Goal: Task Accomplishment & Management: Complete application form

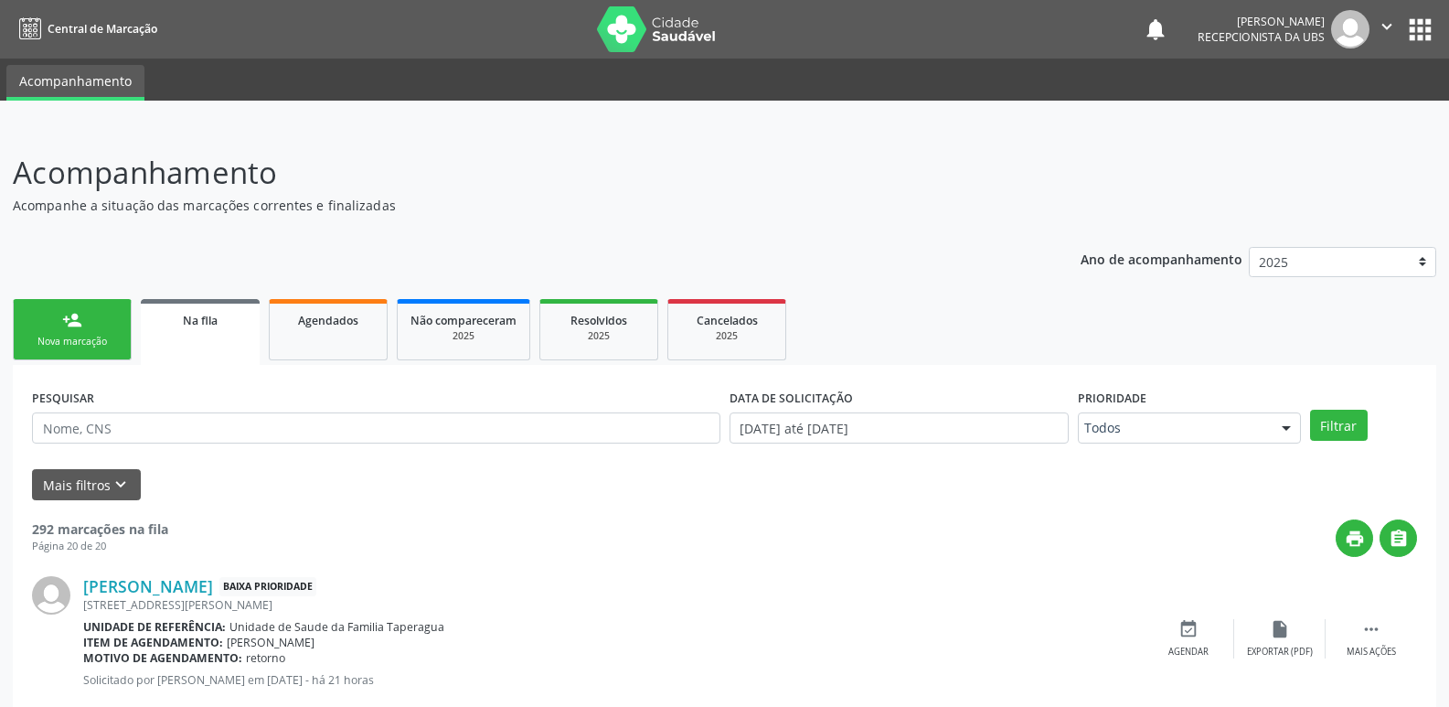
scroll to position [1081, 0]
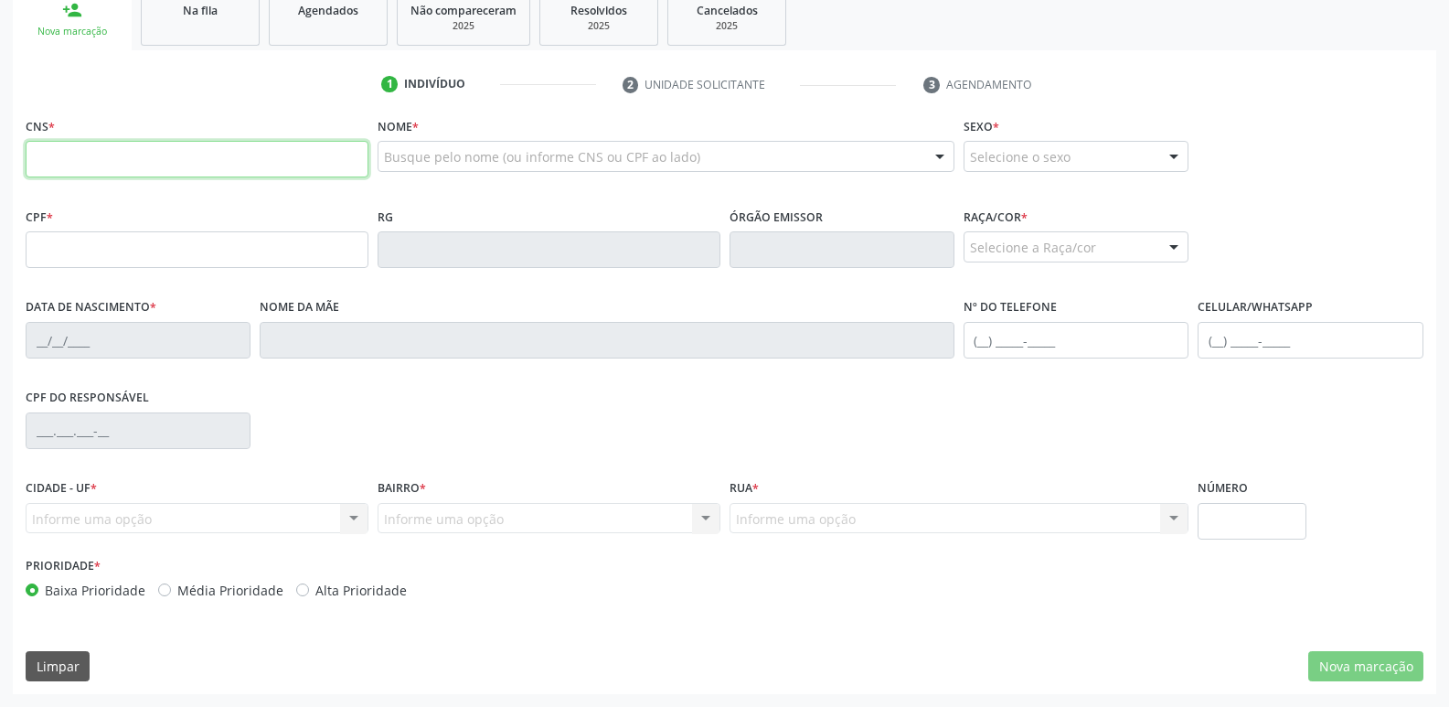
scroll to position [310, 0]
click at [303, 27] on link "Agendados" at bounding box center [328, 17] width 119 height 57
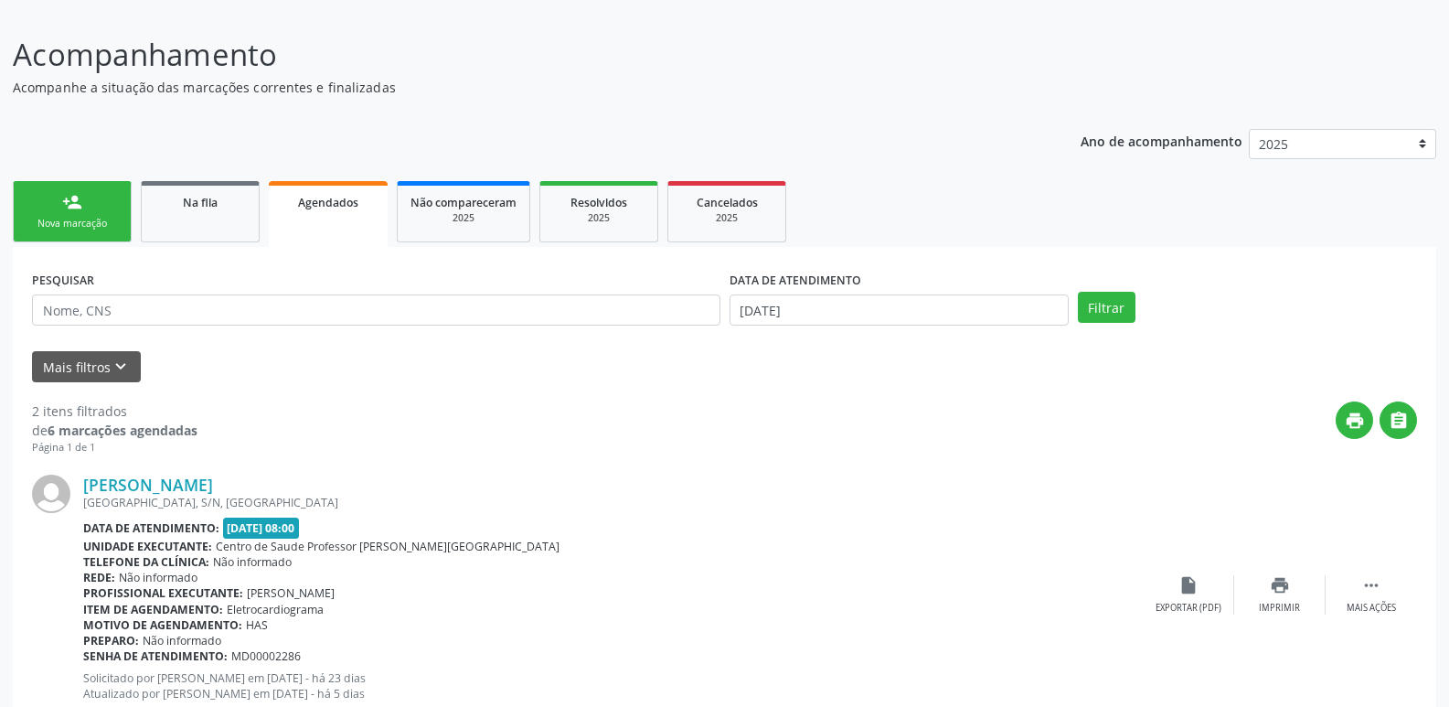
scroll to position [0, 0]
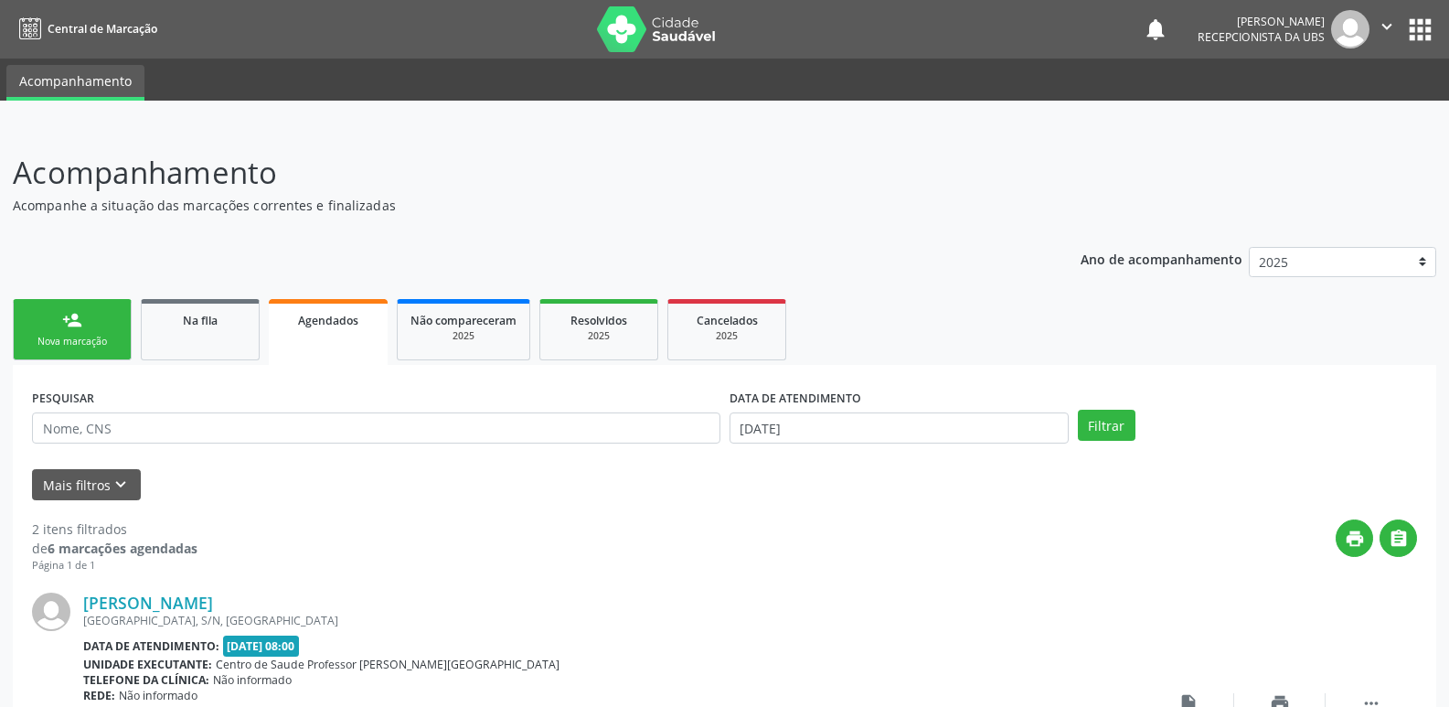
click at [80, 317] on div "person_add" at bounding box center [72, 320] width 20 height 20
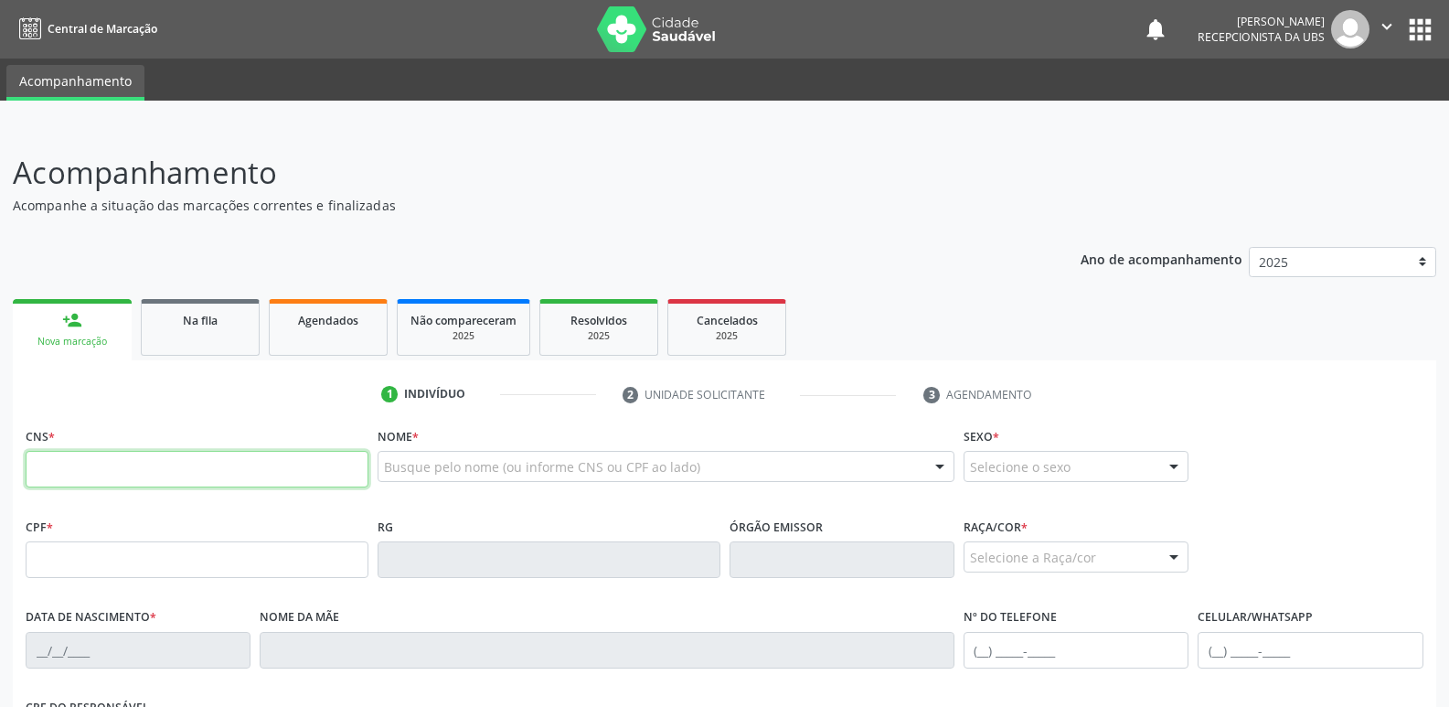
click at [326, 460] on input "text" at bounding box center [197, 469] width 343 height 37
paste input "705 6004 3658 9311"
type input "705 6004 3658 9311"
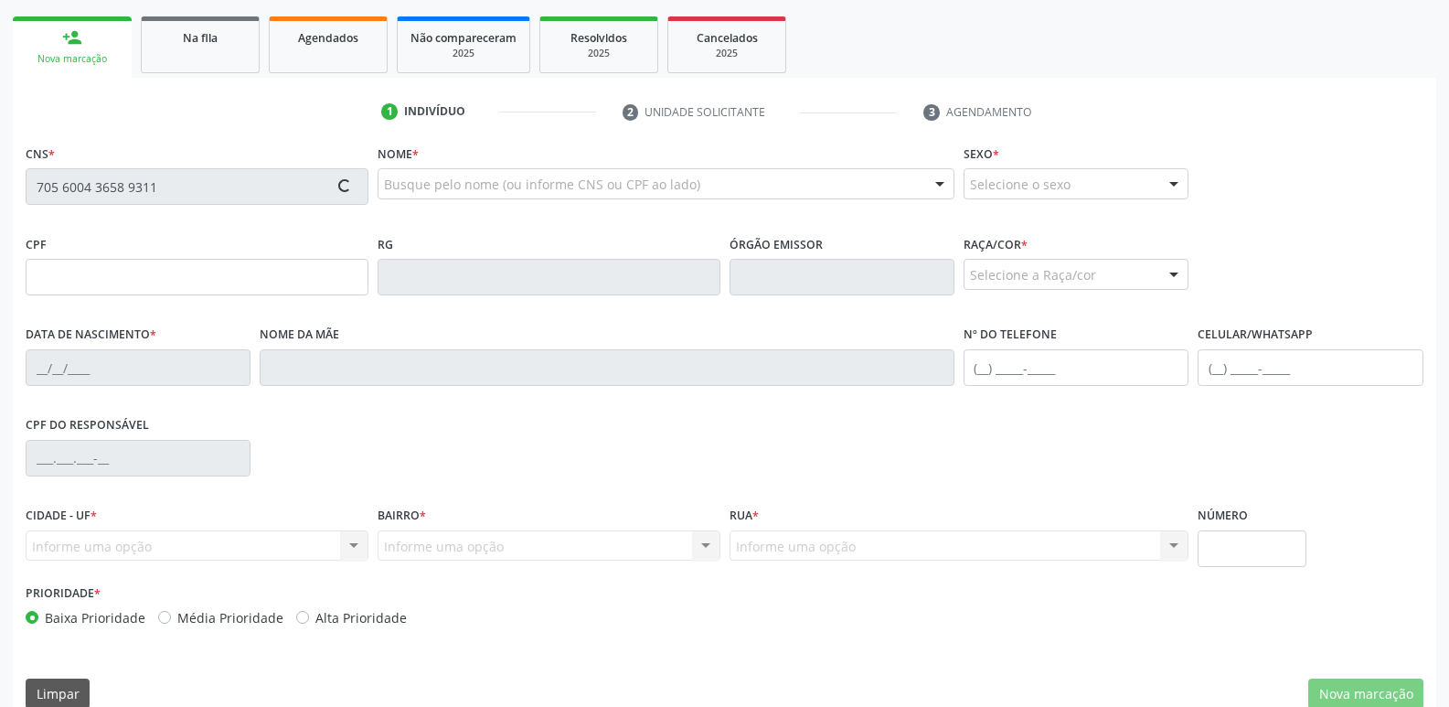
scroll to position [310, 0]
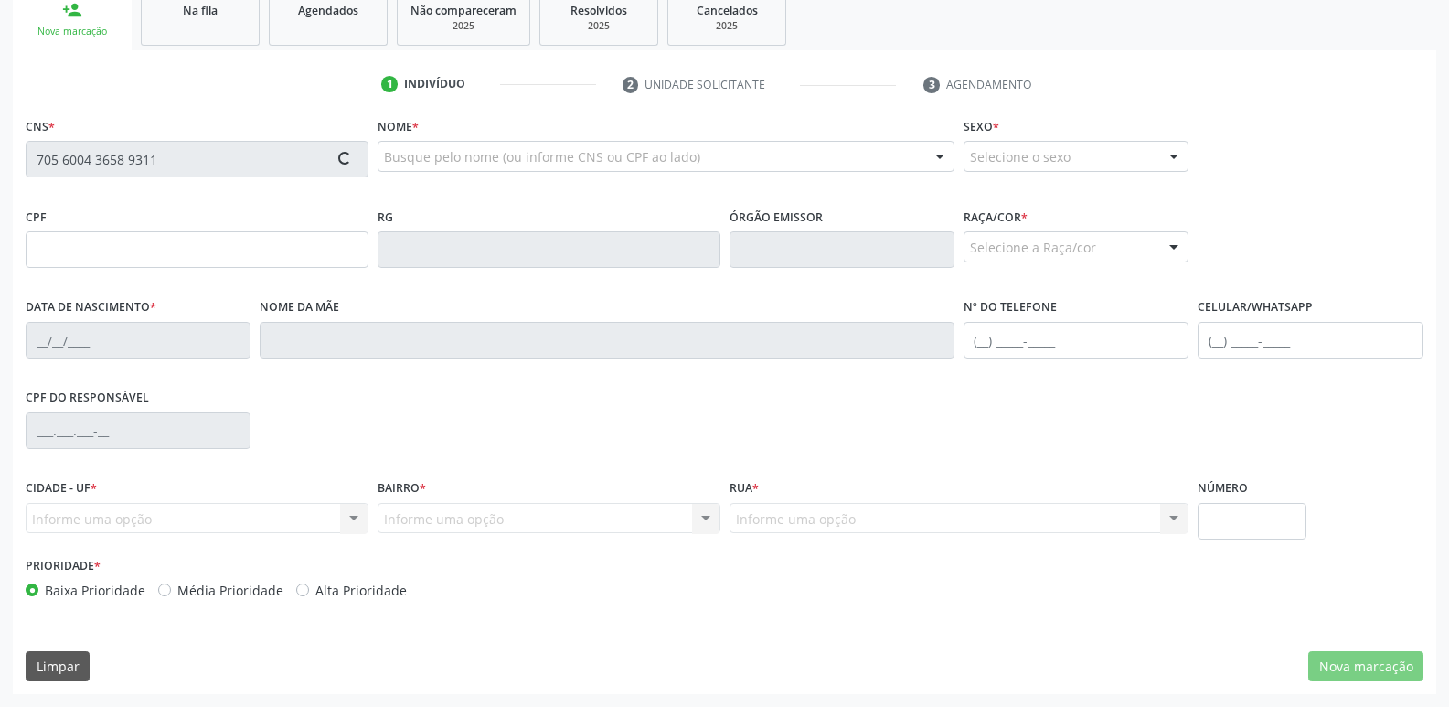
type input "026.724.774-50"
type input "05/05/1978"
type input "Maria Ferreira dos Santos"
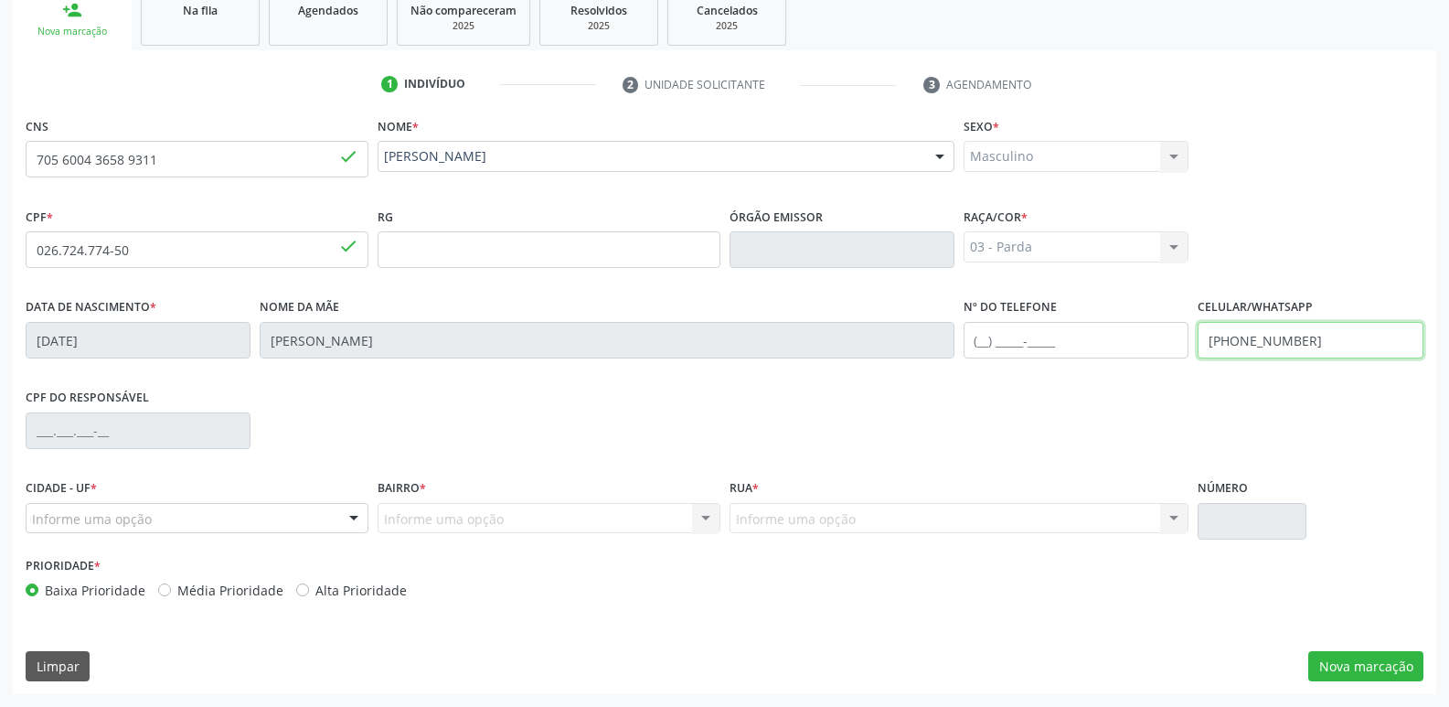
drag, startPoint x: 1239, startPoint y: 337, endPoint x: 1309, endPoint y: 338, distance: 70.4
click at [1309, 338] on input "(82) 99344-1867" at bounding box center [1310, 340] width 225 height 37
type input "(82) 98712-6732"
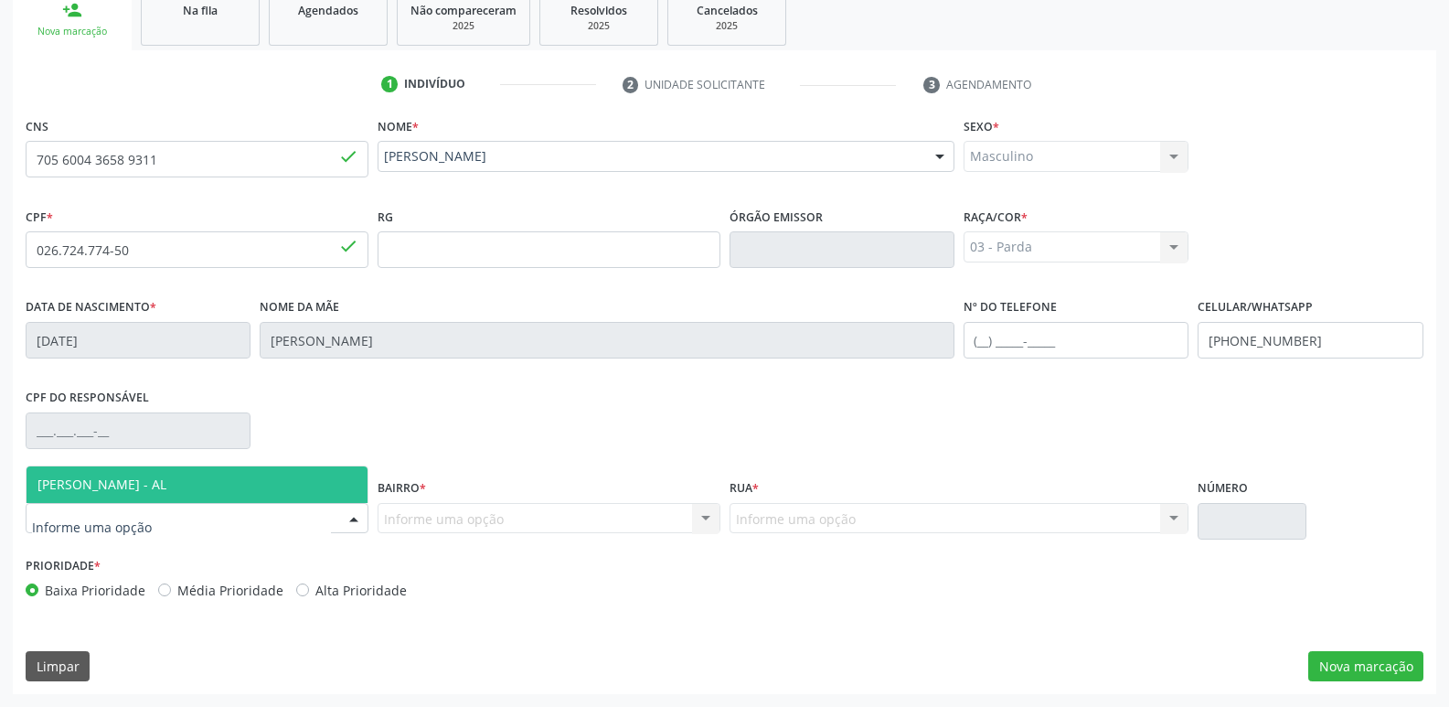
click at [293, 519] on div at bounding box center [197, 518] width 343 height 31
click at [290, 482] on span "[PERSON_NAME] - AL" at bounding box center [197, 484] width 341 height 37
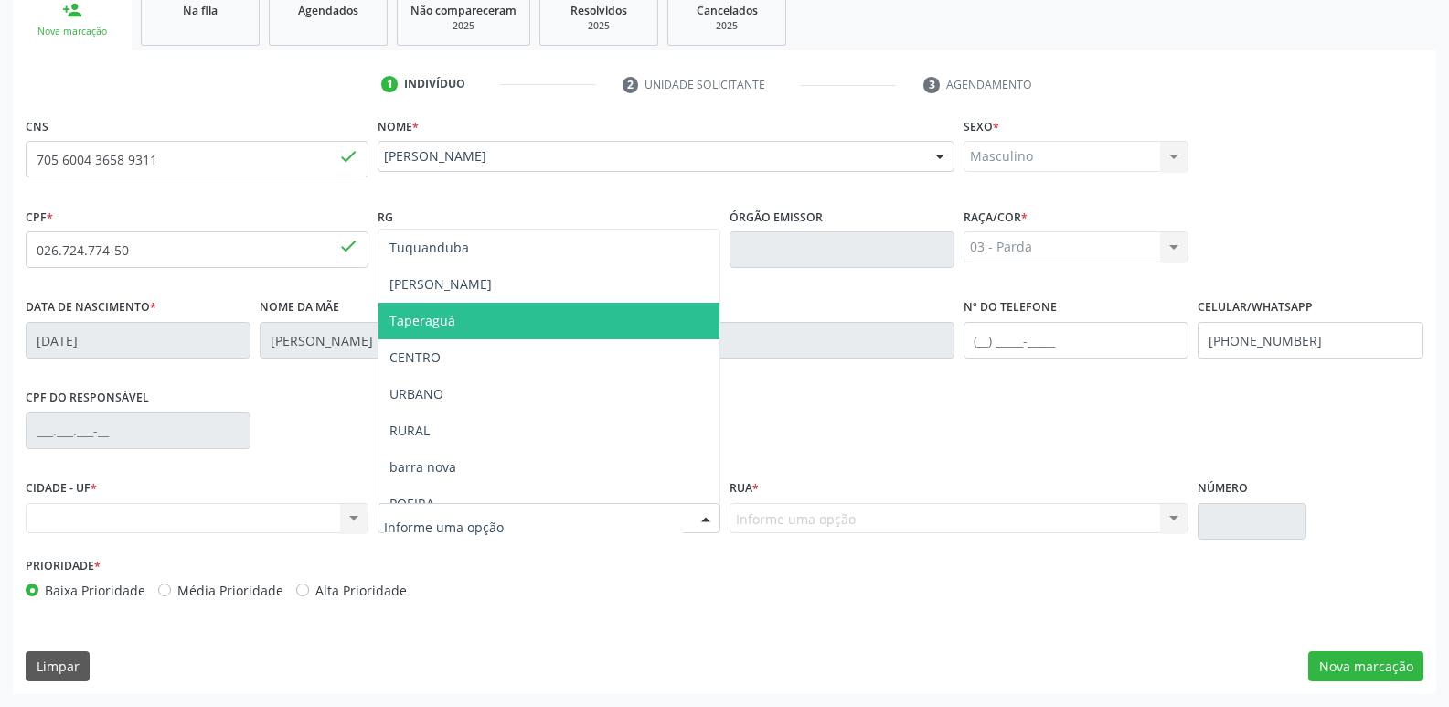
click at [495, 306] on span "Taperaguá" at bounding box center [548, 321] width 341 height 37
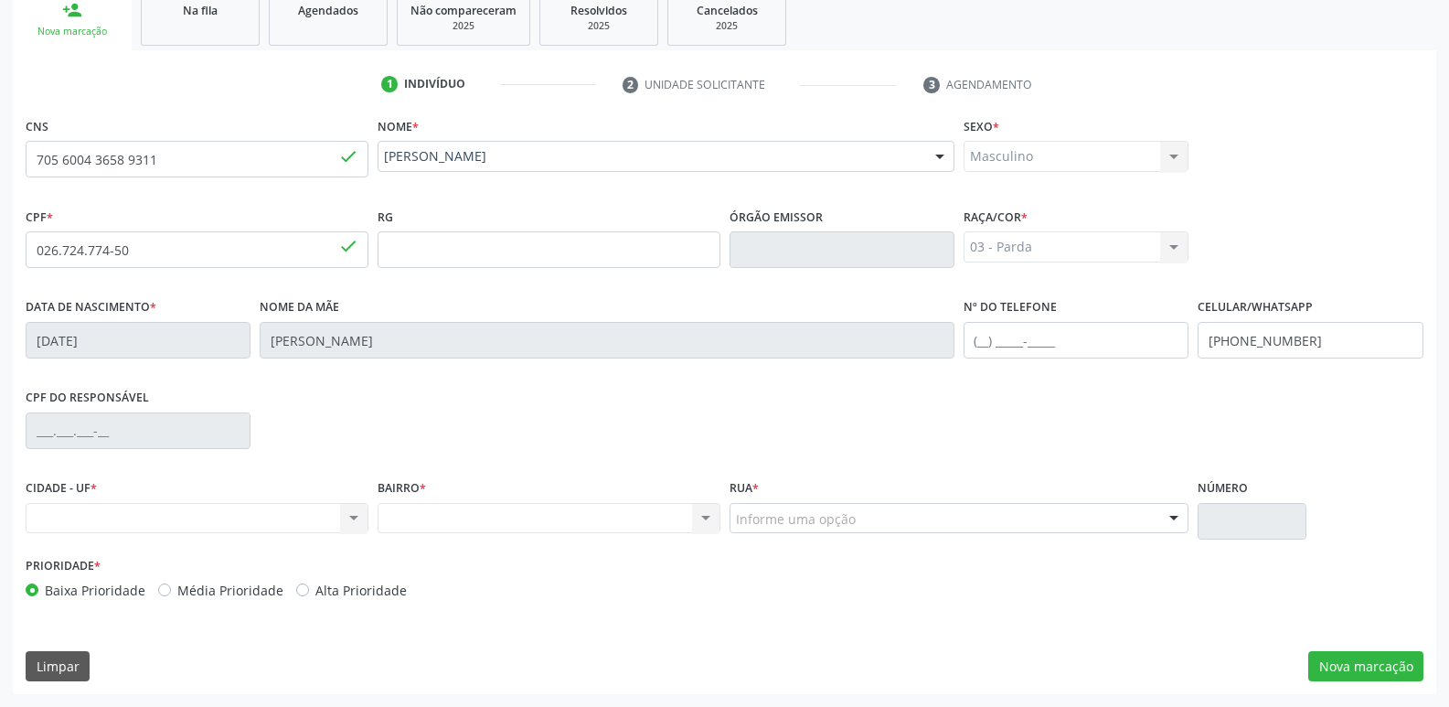
click at [184, 530] on div "Nenhum resultado encontrado para: " " Não há nenhuma opção para ser exibida." at bounding box center [197, 518] width 343 height 31
click at [191, 517] on div "Nenhum resultado encontrado para: " " Não há nenhuma opção para ser exibida." at bounding box center [197, 518] width 343 height 31
click at [352, 518] on div "Nenhum resultado encontrado para: " " Não há nenhuma opção para ser exibida." at bounding box center [197, 518] width 343 height 31
click at [240, 521] on div "Nenhum resultado encontrado para: " " Não há nenhuma opção para ser exibida." at bounding box center [197, 518] width 343 height 31
drag, startPoint x: 240, startPoint y: 521, endPoint x: 109, endPoint y: 516, distance: 130.8
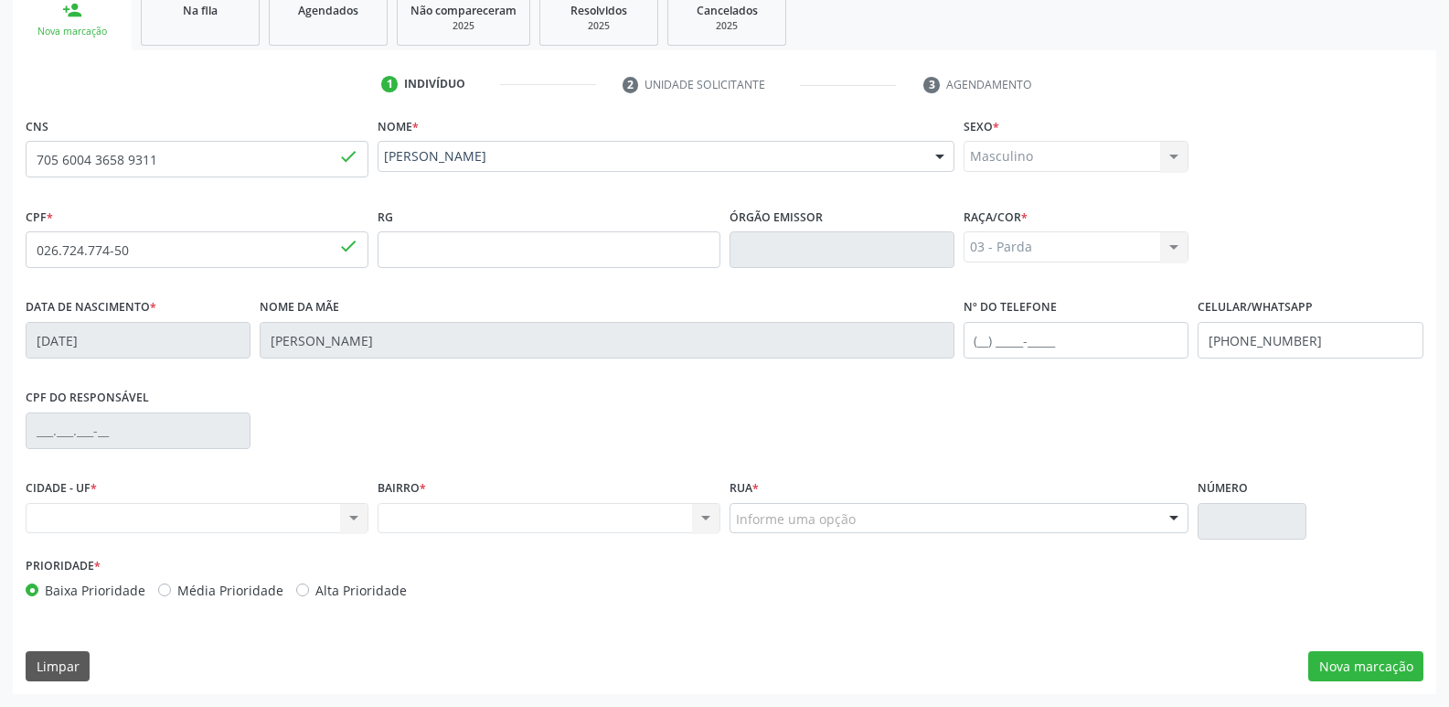
click at [212, 521] on div "Nenhum resultado encontrado para: " " Não há nenhuma opção para ser exibida." at bounding box center [197, 518] width 343 height 31
click at [61, 511] on div "Nenhum resultado encontrado para: " " Não há nenhuma opção para ser exibida." at bounding box center [197, 518] width 343 height 31
click at [502, 515] on div "Nenhum resultado encontrado para: " " Não há nenhuma opção para ser exibida." at bounding box center [549, 518] width 343 height 31
click at [509, 523] on div "Nenhum resultado encontrado para: " " Não há nenhuma opção para ser exibida." at bounding box center [549, 518] width 343 height 31
click at [864, 522] on div "Informe uma opção" at bounding box center [960, 518] width 460 height 31
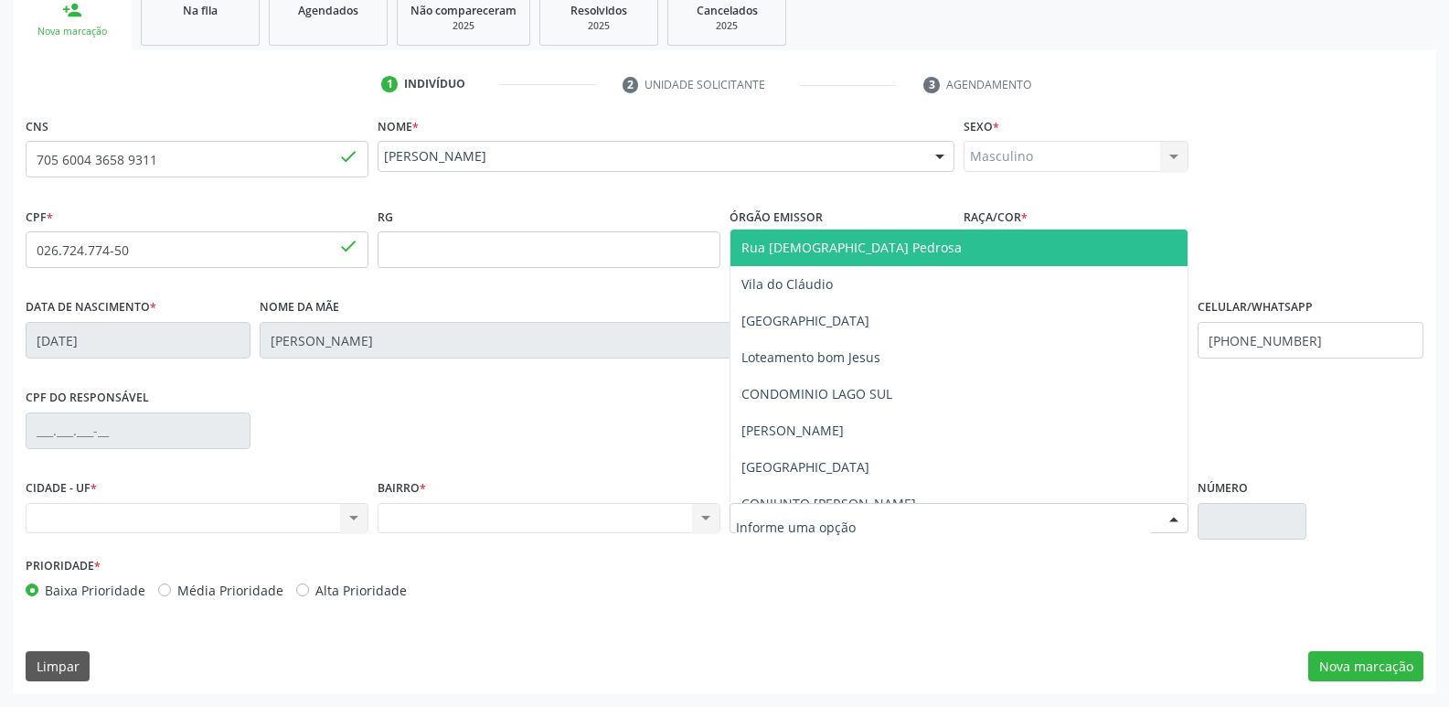
click at [864, 522] on input "text" at bounding box center [944, 527] width 416 height 37
click at [922, 237] on span "Rua Pergentina Pedrosa" at bounding box center [959, 247] width 458 height 37
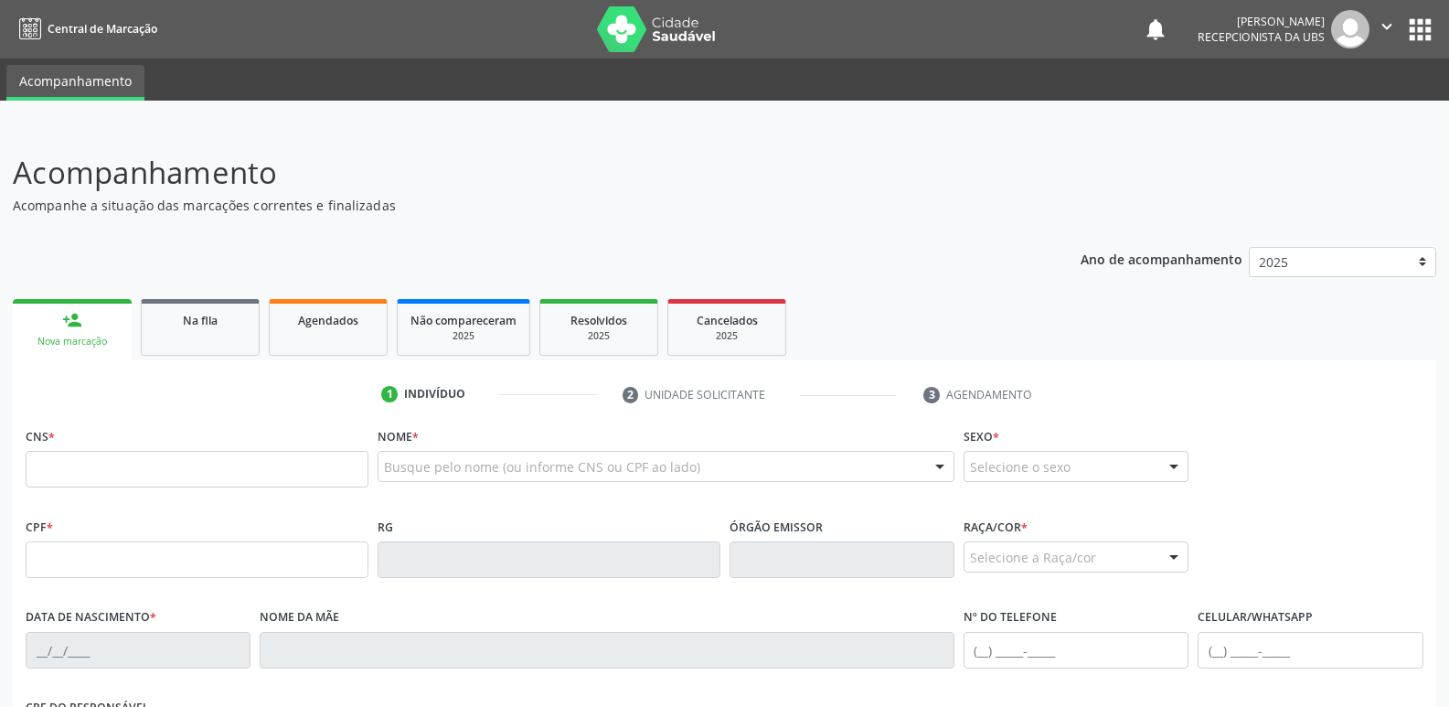
scroll to position [310, 0]
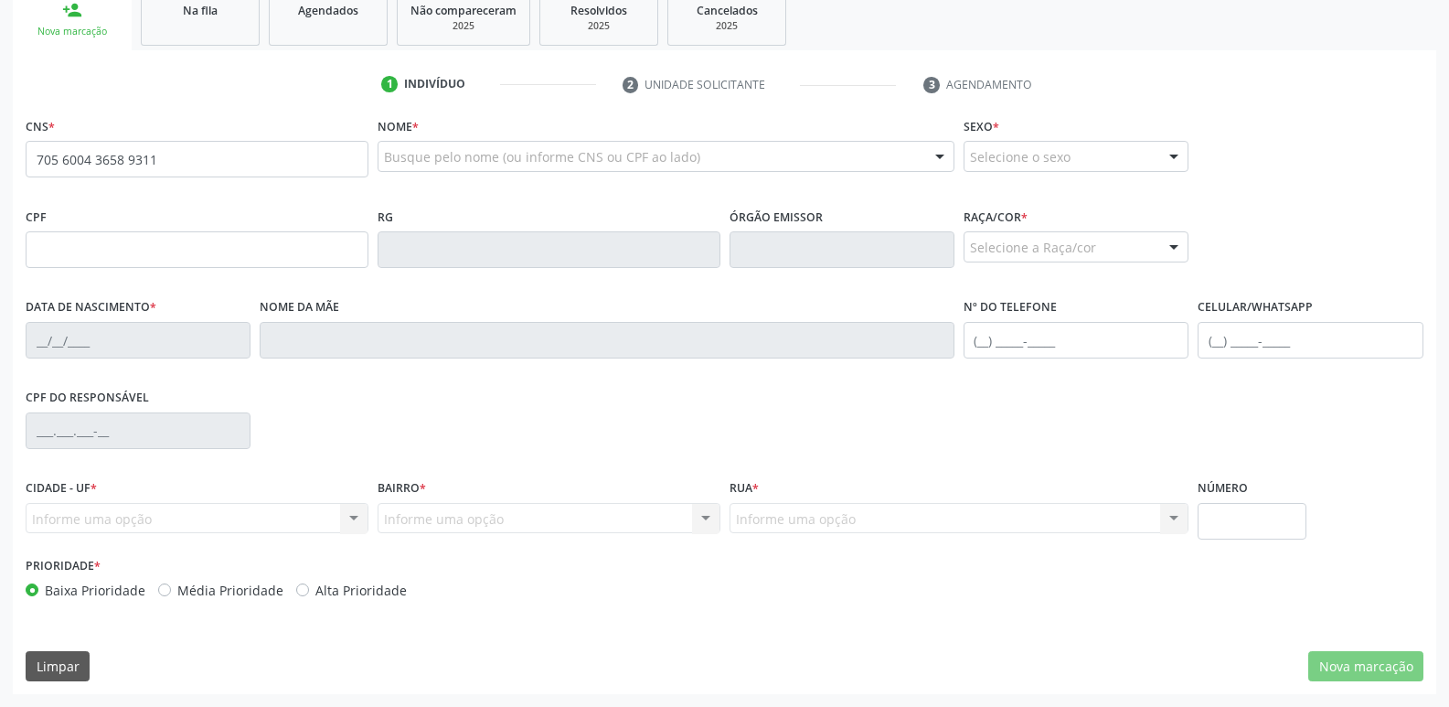
type input "705 6004 3658 9311"
type input "026.724.774-50"
type input "05/05/1978"
type input "Maria Ferreira dos Santos"
type input "(82) 99344-1867"
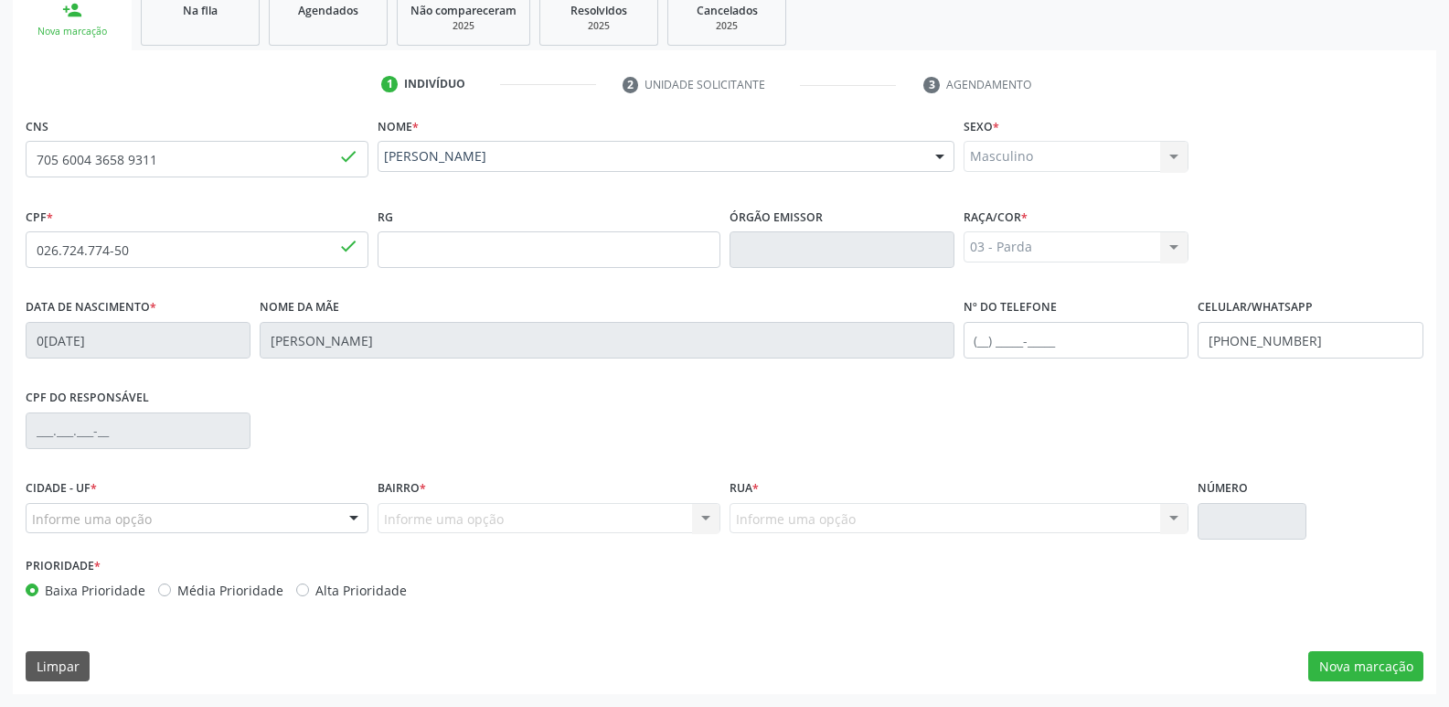
click at [336, 523] on div "Informe uma opção" at bounding box center [197, 518] width 343 height 31
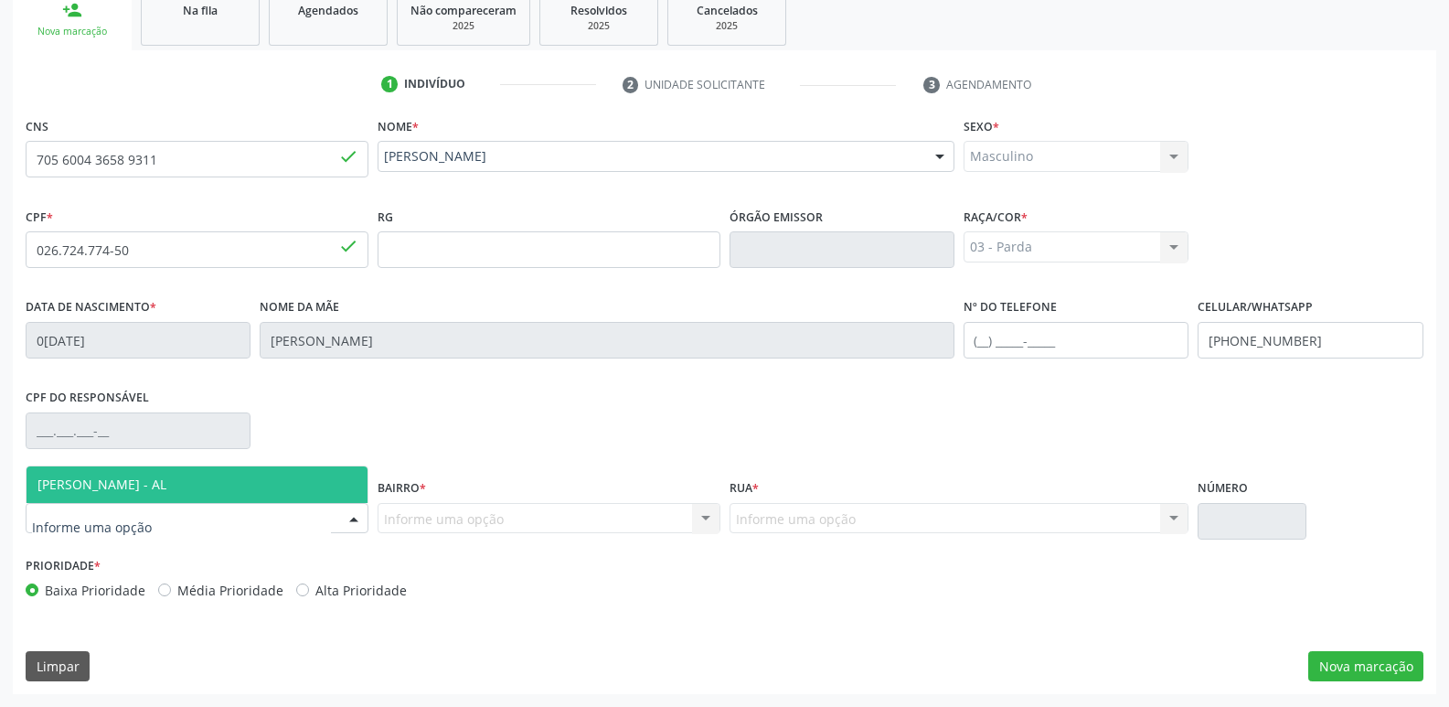
click at [325, 489] on span "[PERSON_NAME] - AL" at bounding box center [197, 484] width 341 height 37
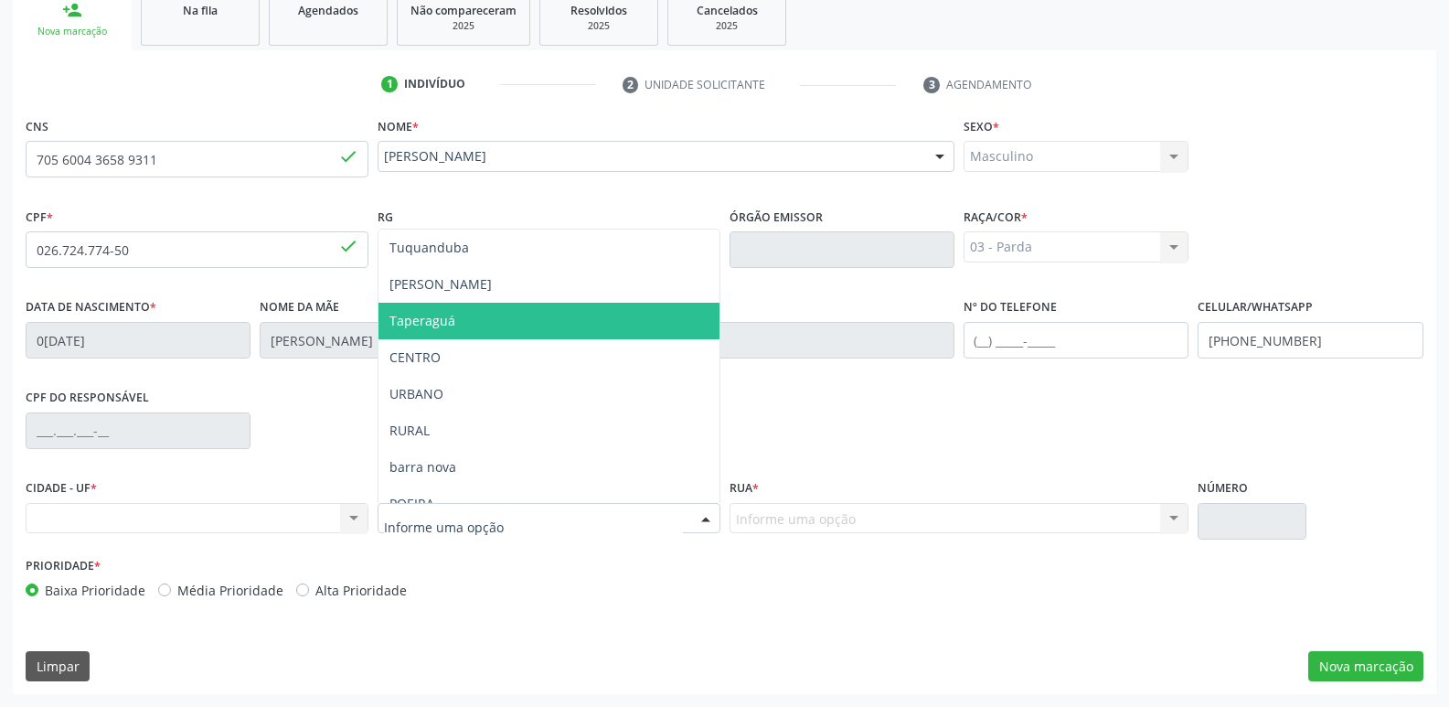
click at [481, 324] on span "Taperaguá" at bounding box center [548, 321] width 341 height 37
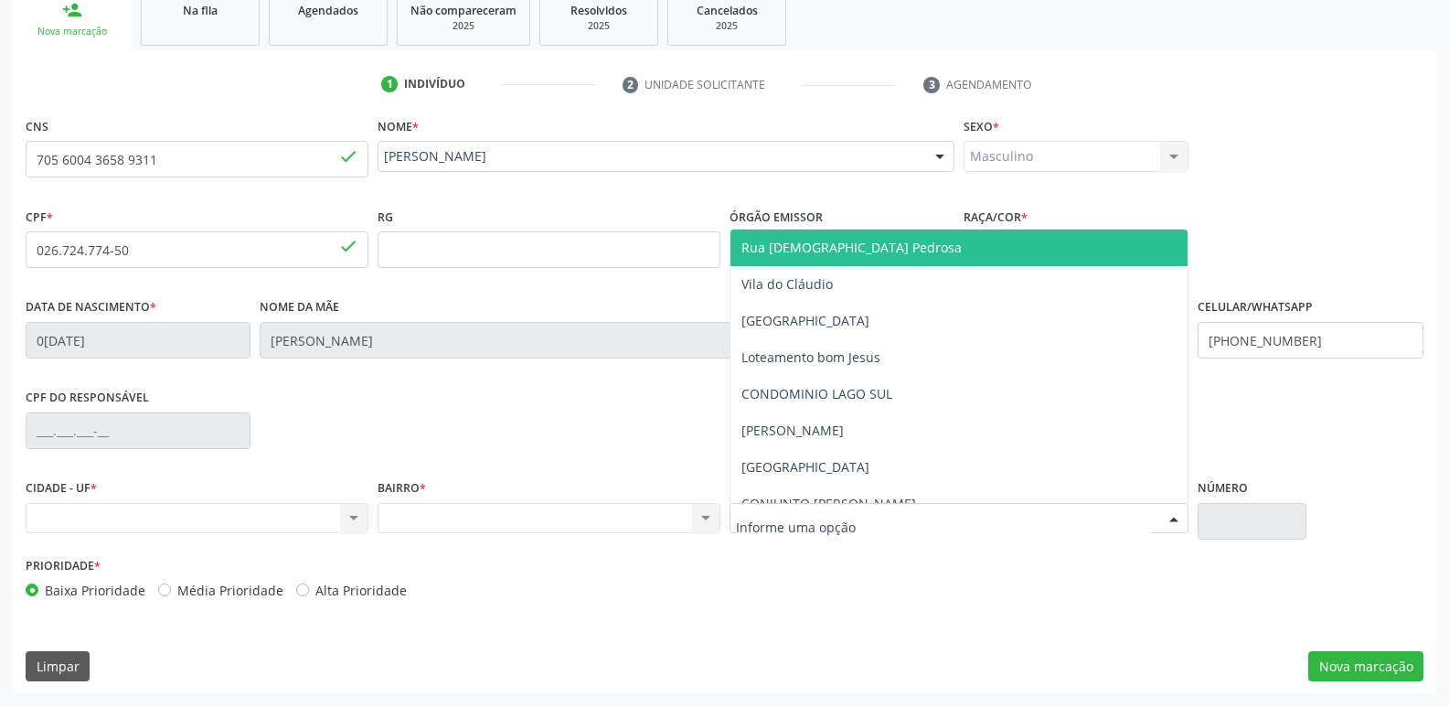
click at [864, 240] on span "Rua Pergentina Pedrosa" at bounding box center [851, 247] width 220 height 17
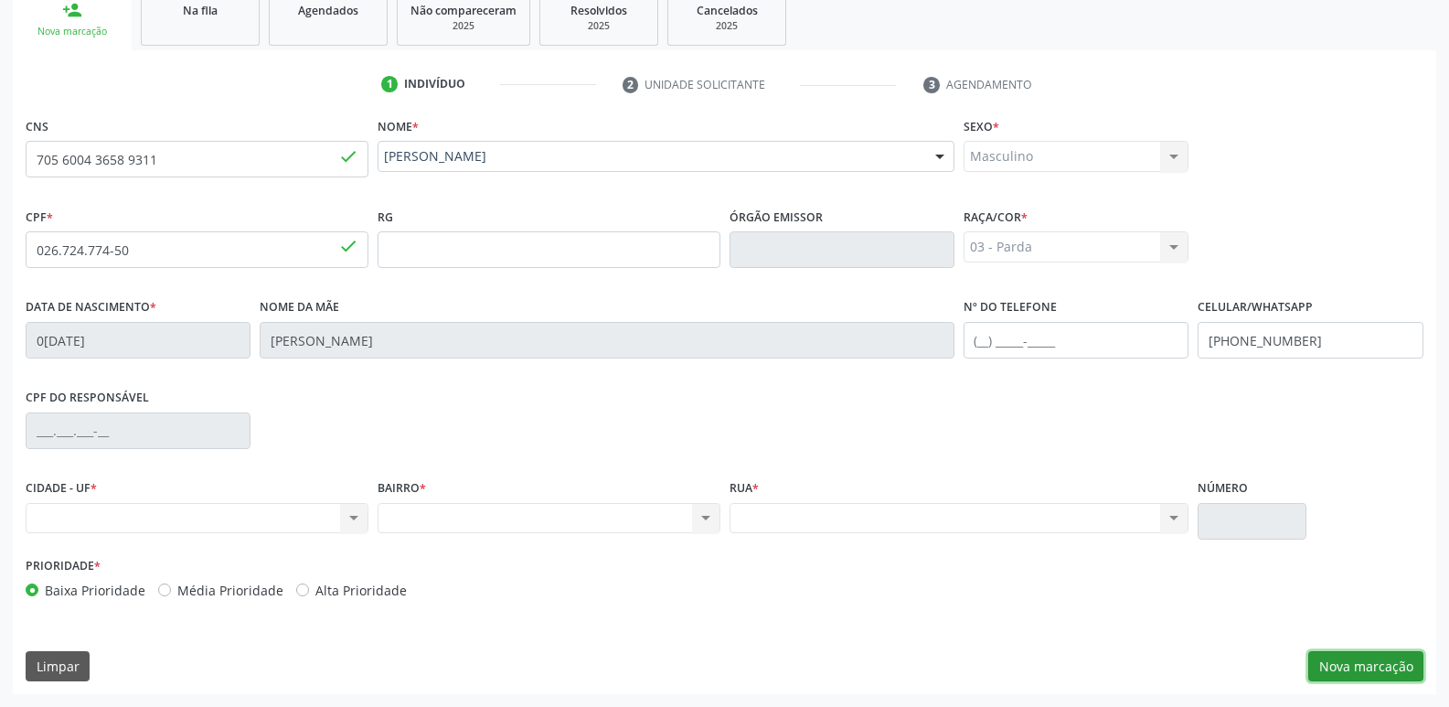
click at [1389, 665] on button "Nova marcação" at bounding box center [1365, 666] width 115 height 31
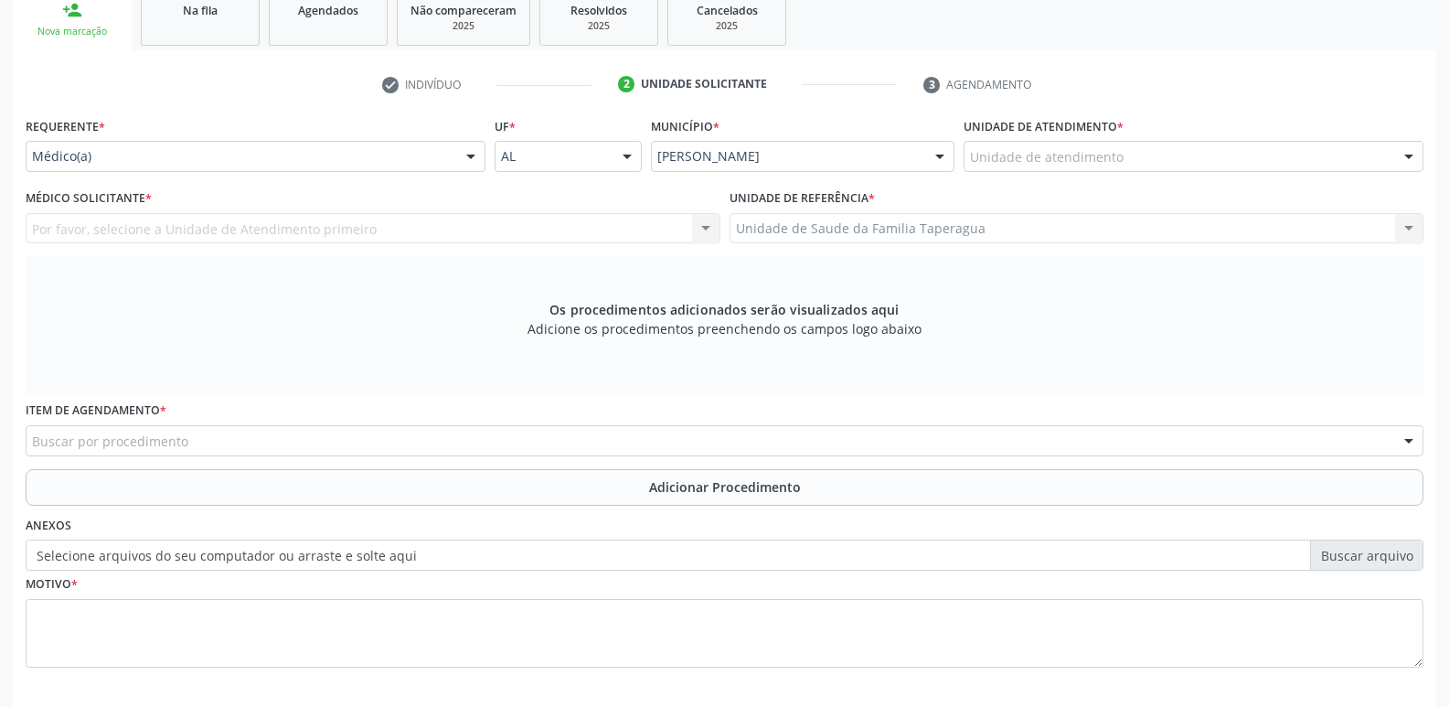
click at [1149, 150] on div "Unidade de atendimento" at bounding box center [1194, 156] width 460 height 31
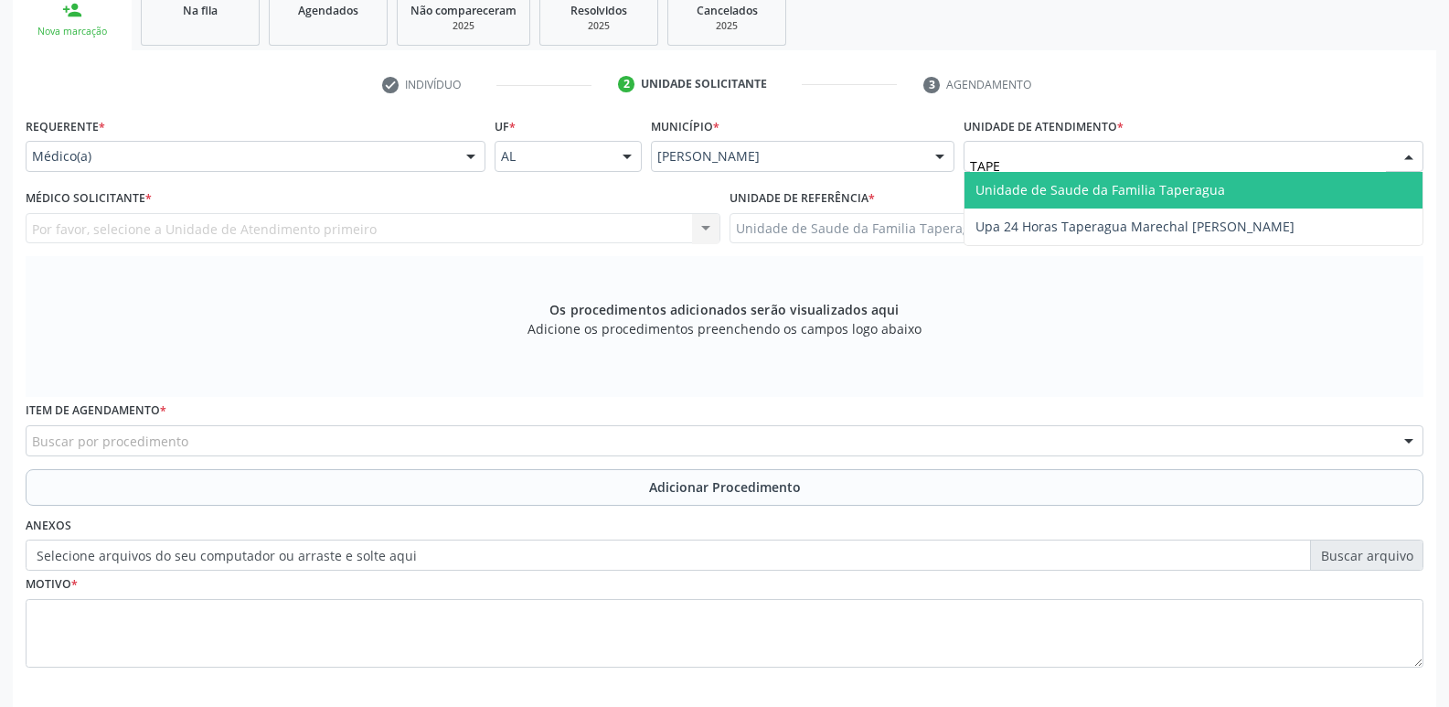
type input "TAPER"
click at [1154, 186] on span "Unidade de Saude da Familia Taperagua" at bounding box center [1100, 189] width 250 height 17
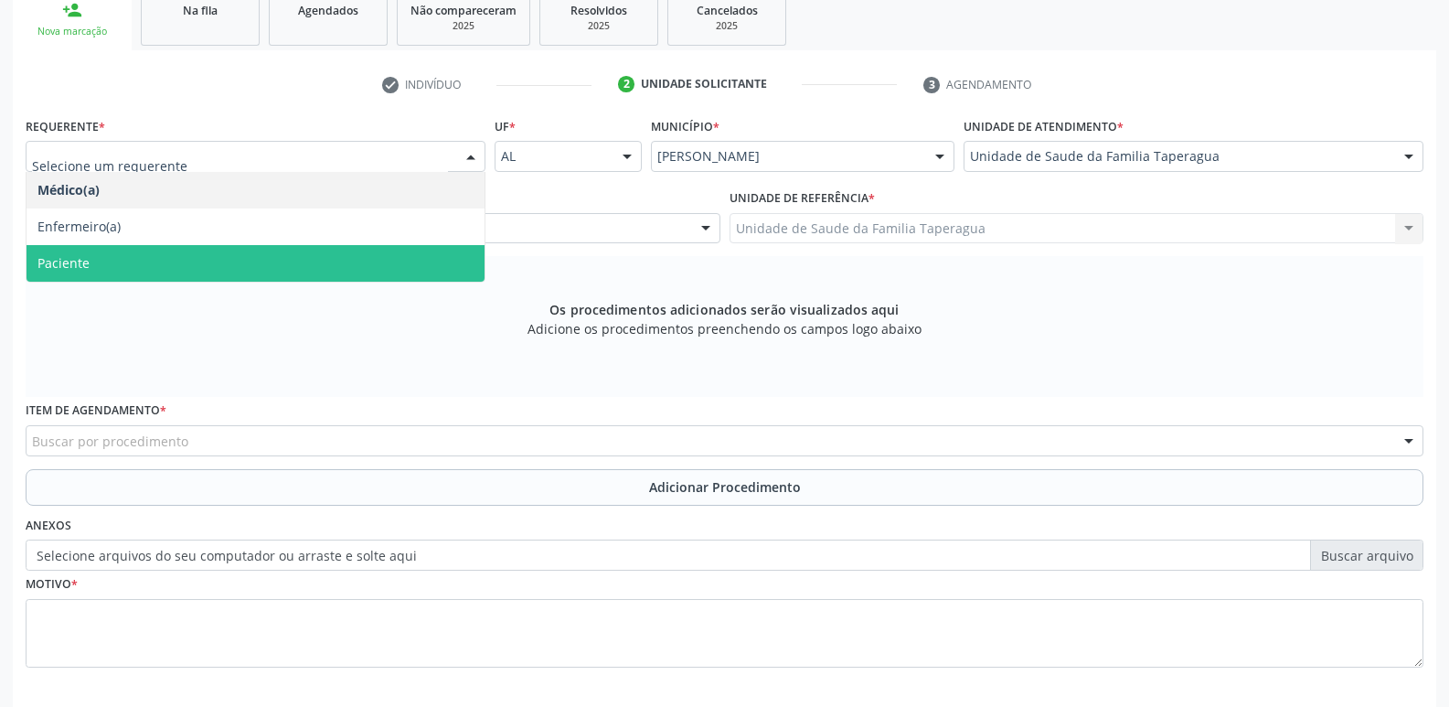
click at [427, 252] on span "Paciente" at bounding box center [256, 263] width 458 height 37
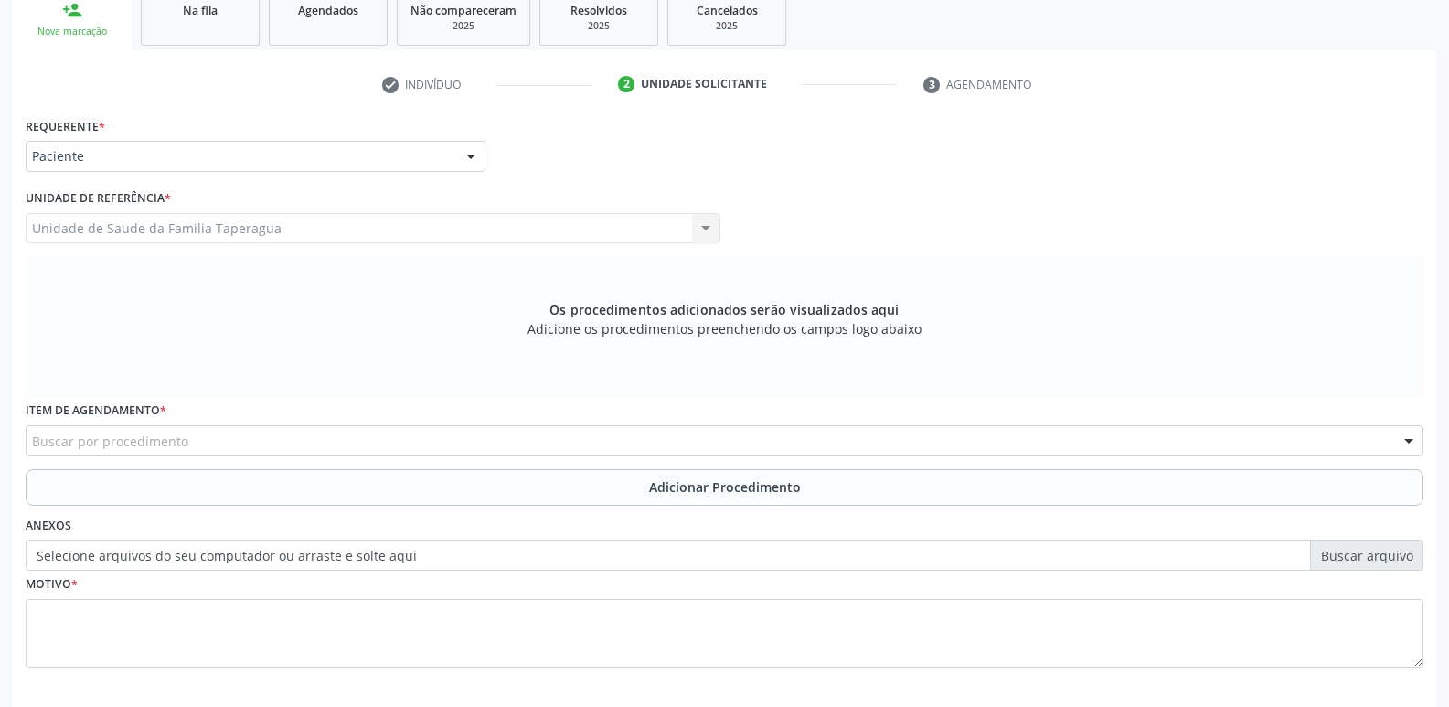
click at [320, 229] on div "Unidade de Saude da Familia Taperagua Unidade de Saude da Familia Taperagua Nen…" at bounding box center [373, 228] width 695 height 31
click at [313, 440] on div "Buscar por procedimento" at bounding box center [725, 440] width 1398 height 31
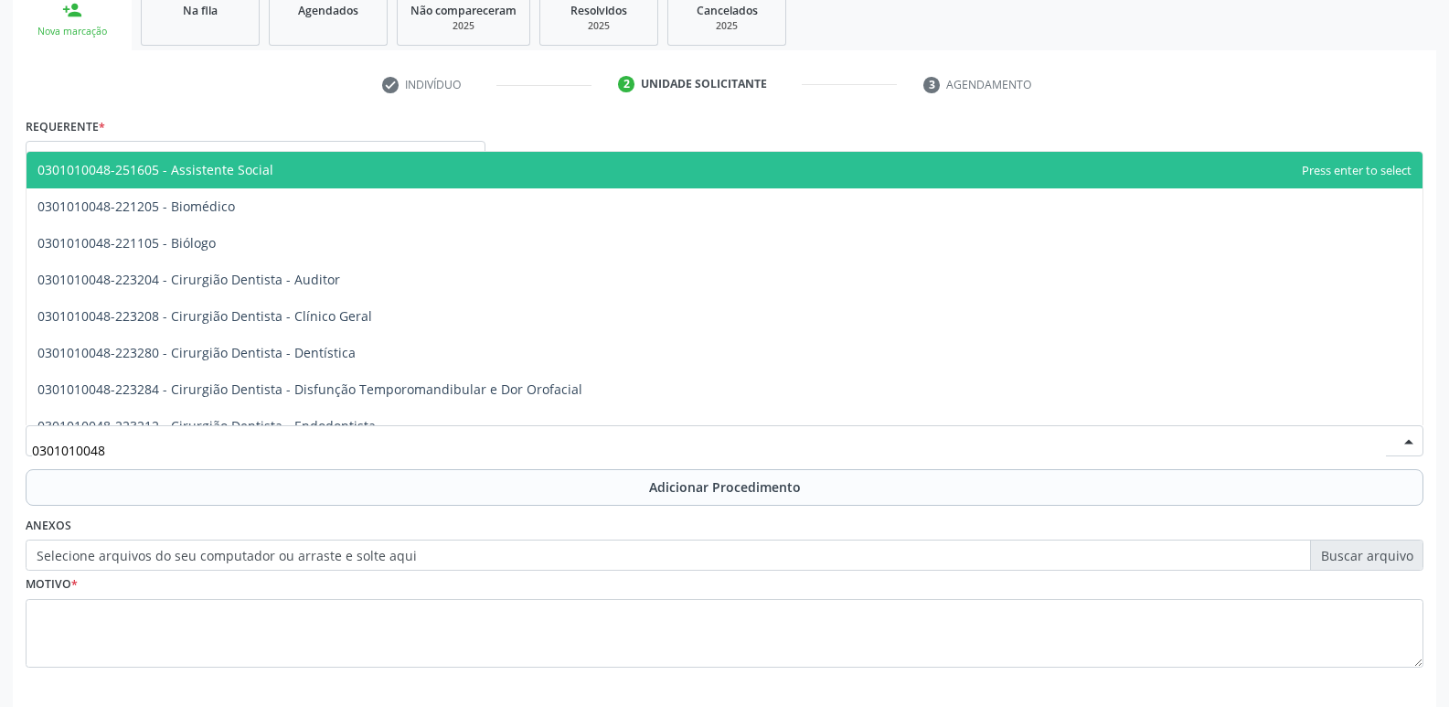
drag, startPoint x: 133, startPoint y: 453, endPoint x: 8, endPoint y: 453, distance: 124.3
click at [8, 453] on div "Acompanhamento Acompanhe a situação das marcações correntes e finalizadas Relat…" at bounding box center [724, 302] width 1449 height 972
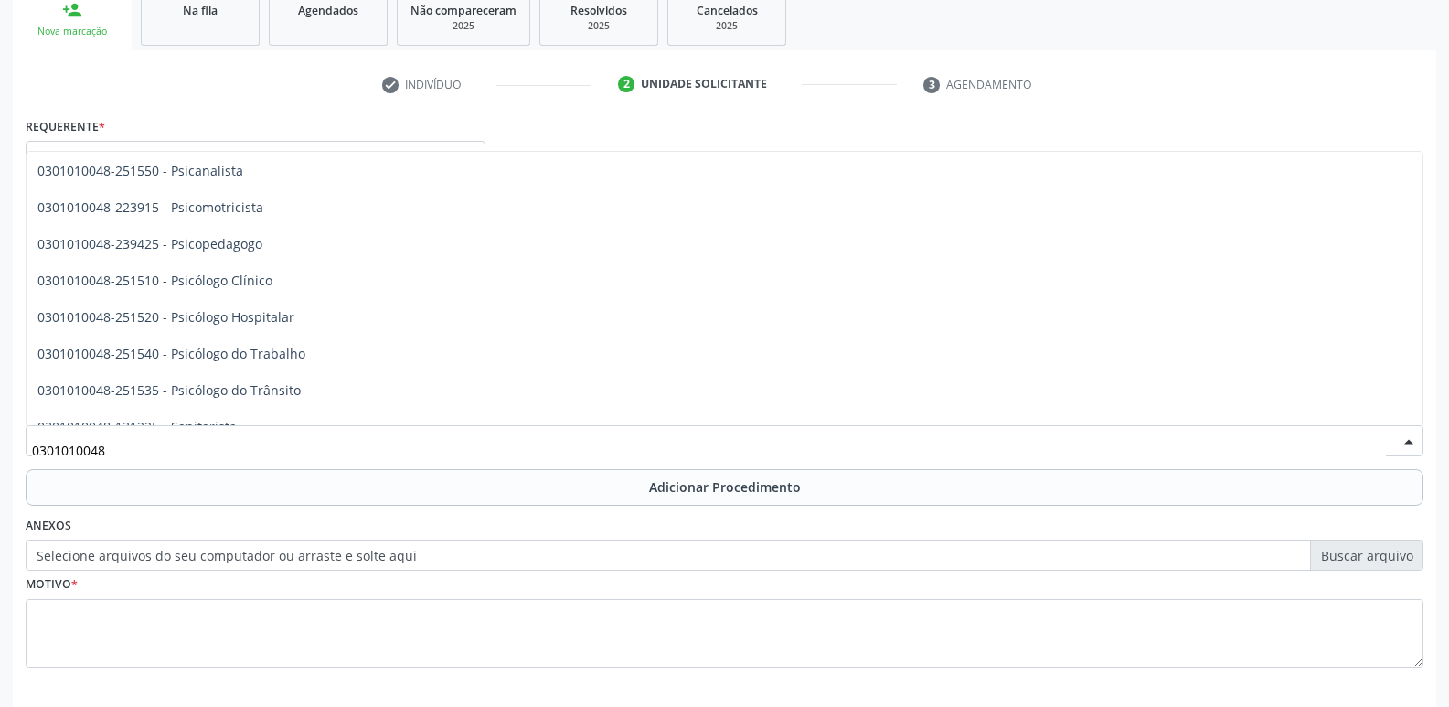
scroll to position [3091, 0]
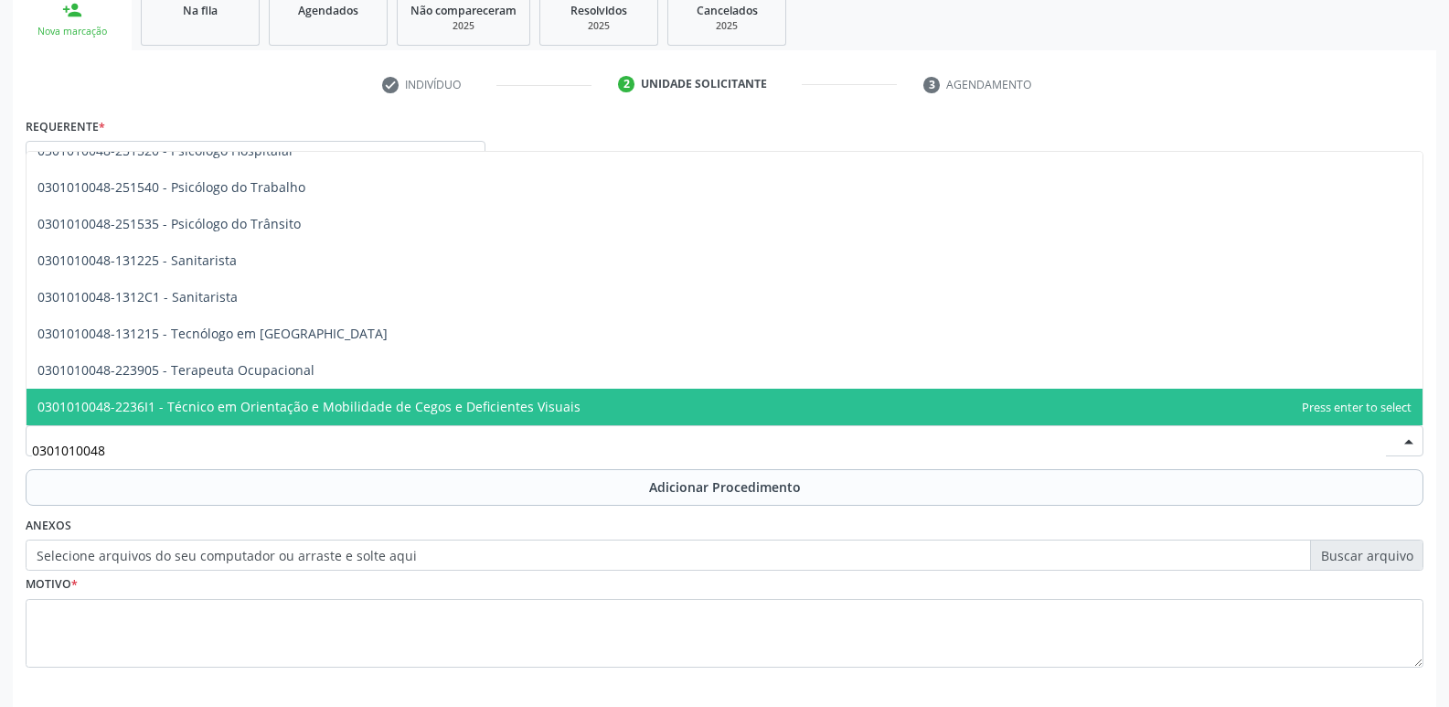
click at [633, 466] on input "0301010048" at bounding box center [709, 450] width 1354 height 37
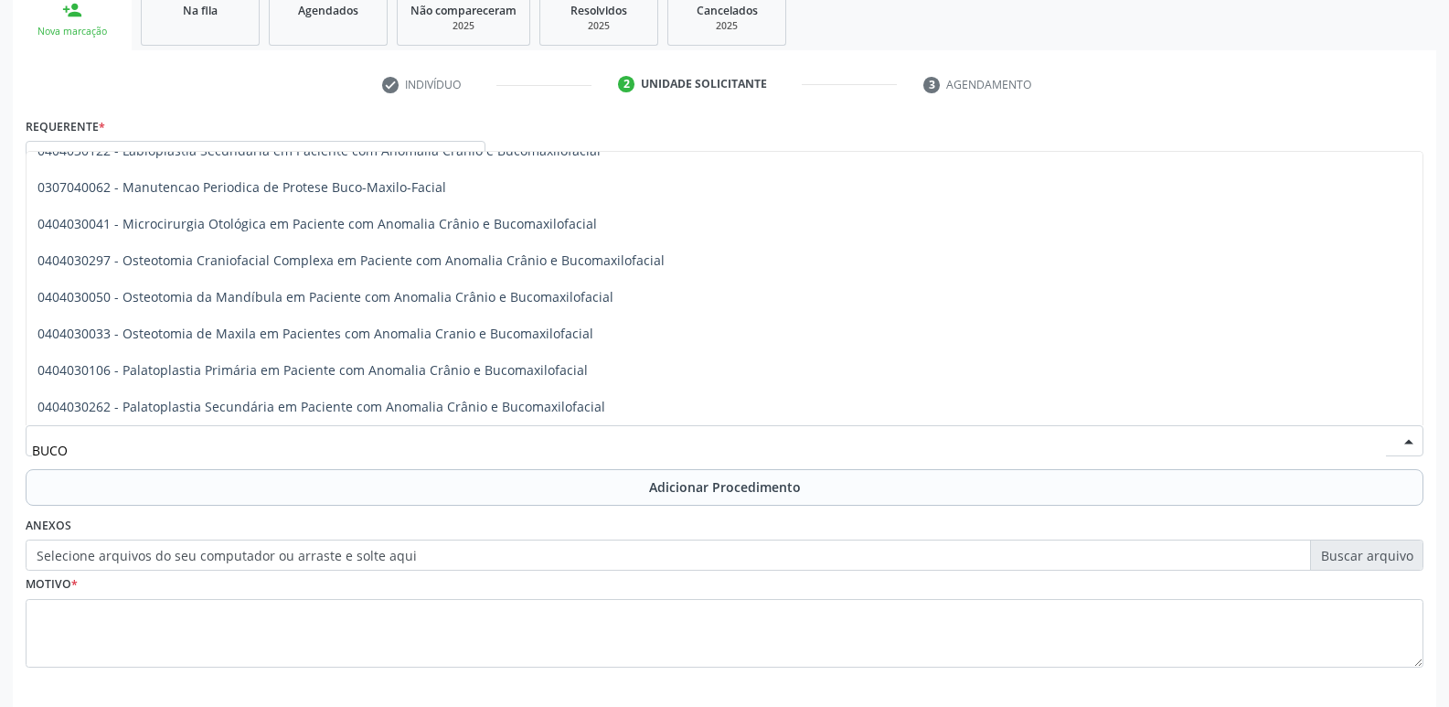
scroll to position [0, 0]
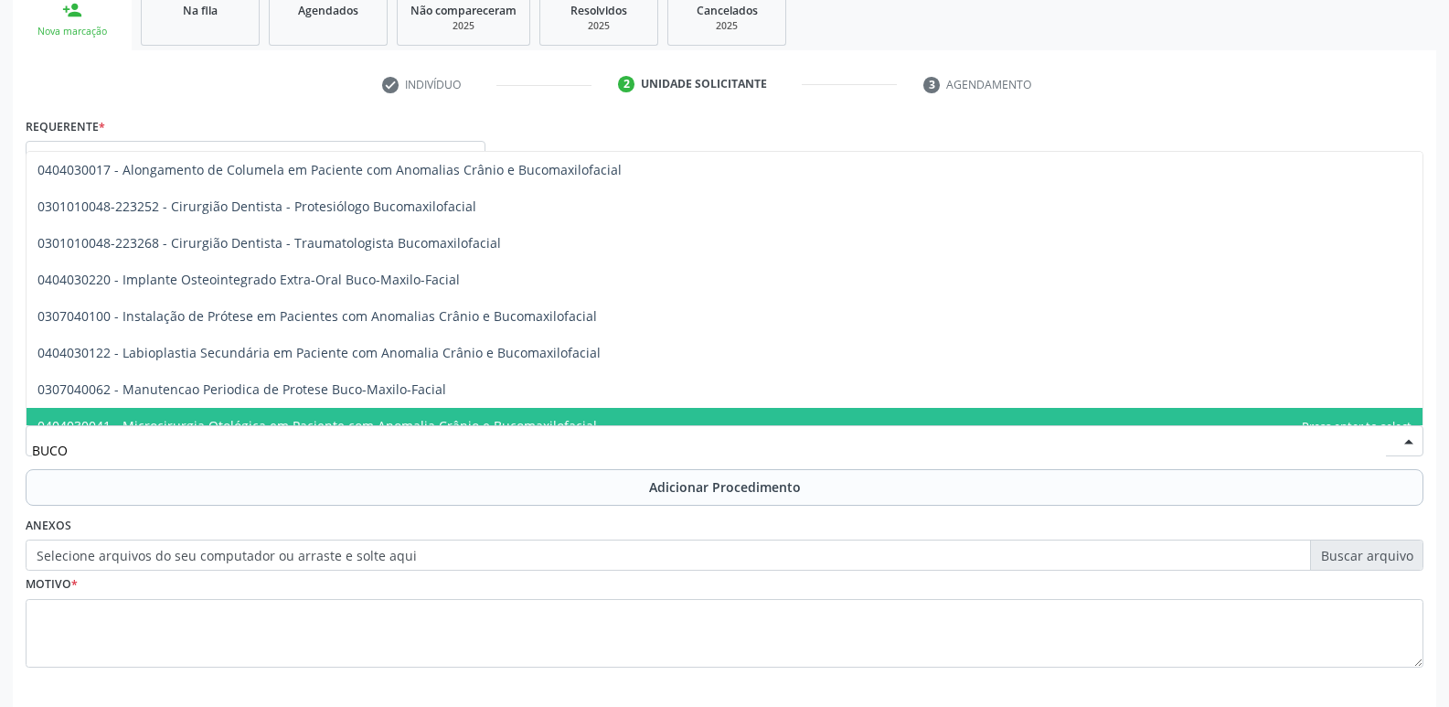
click at [495, 456] on input "BUCO" at bounding box center [709, 450] width 1354 height 37
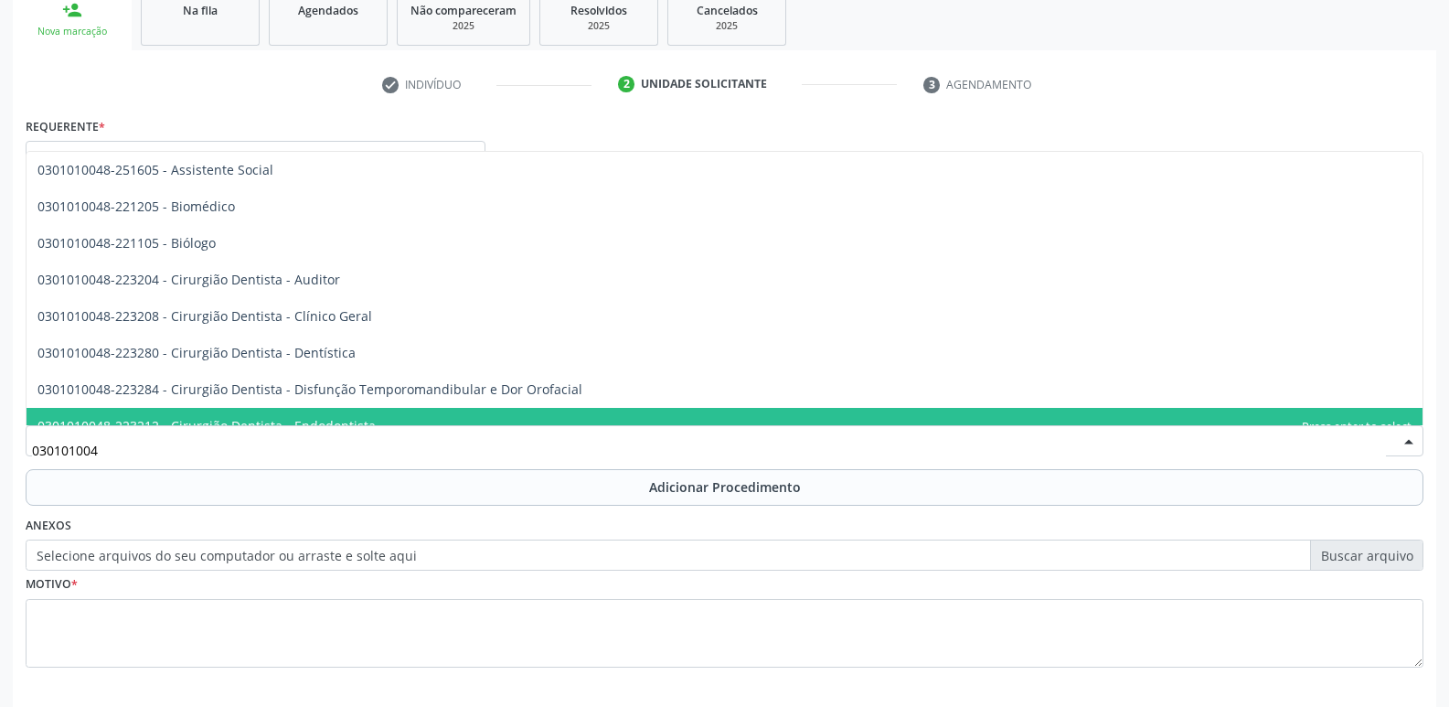
type input "0301010048"
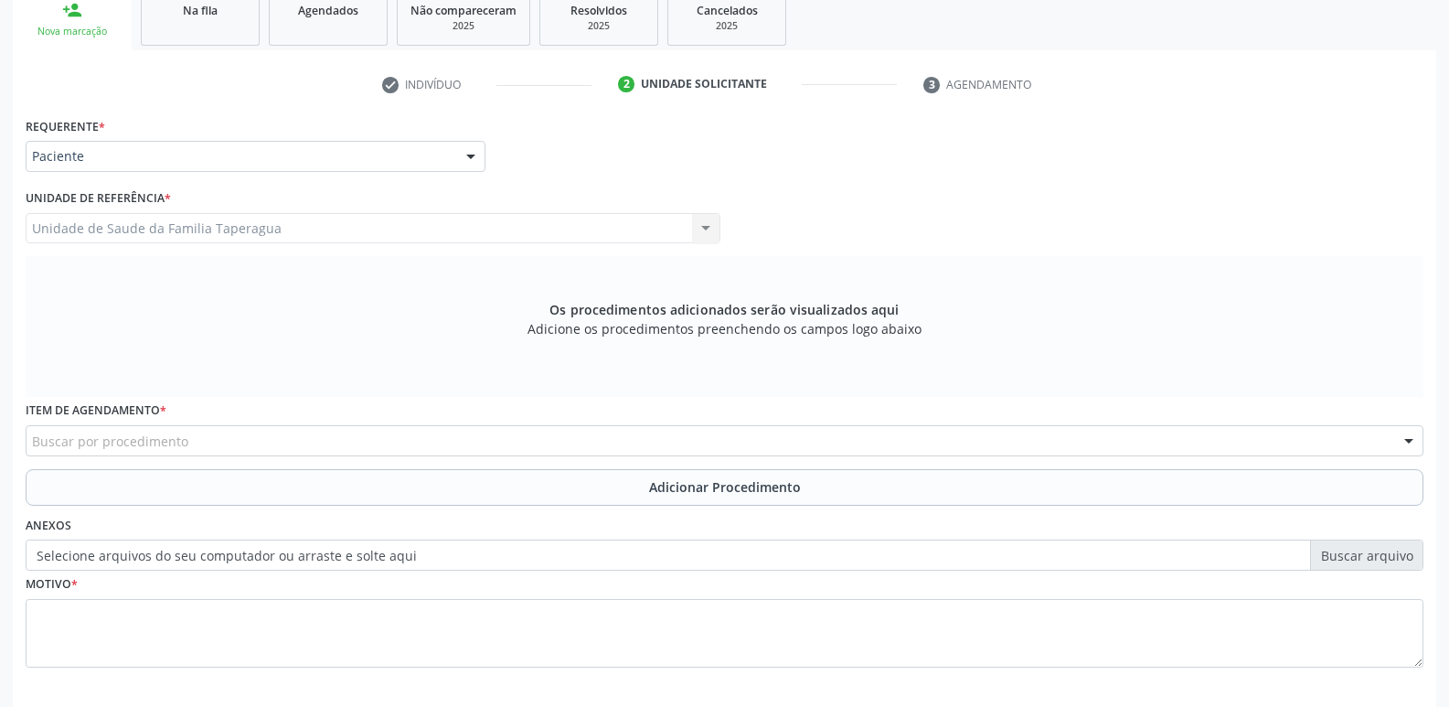
scroll to position [391, 0]
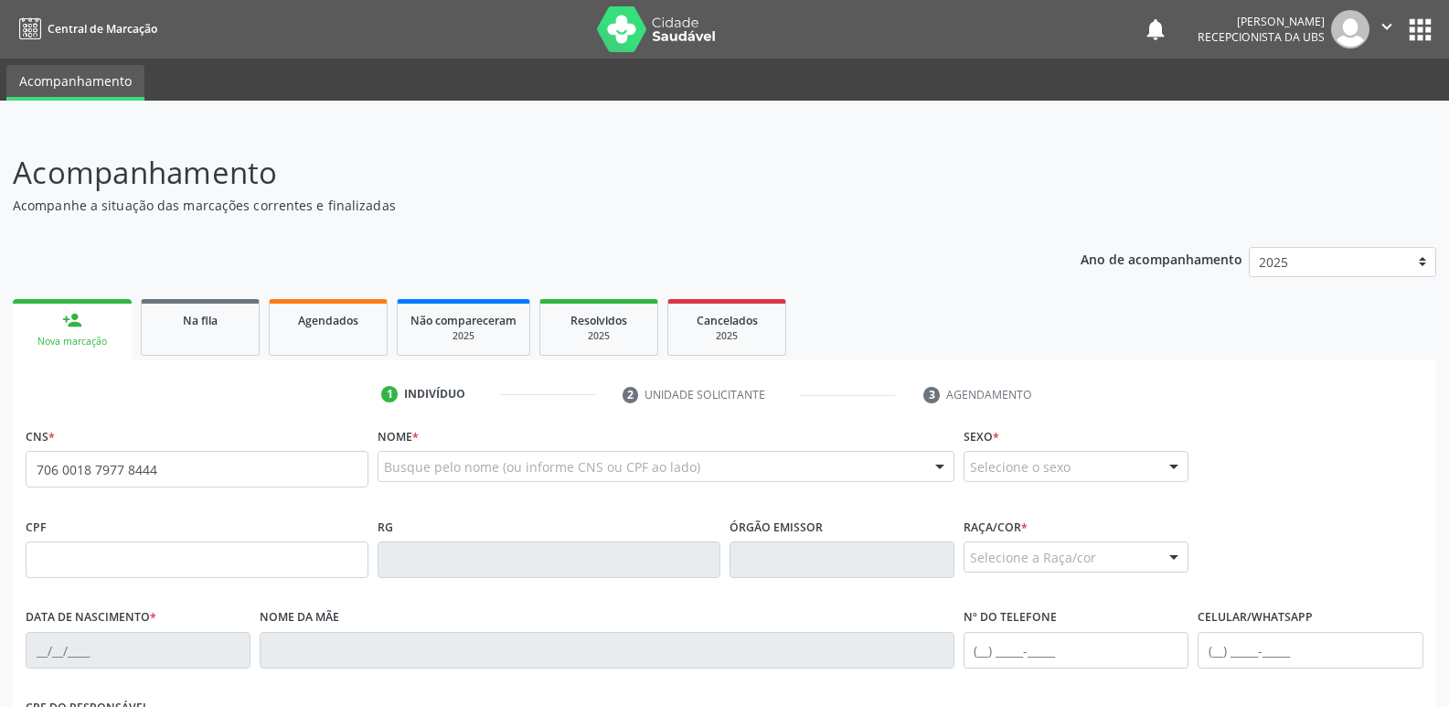
type input "706 0018 7977 8444"
type input "216.111.654-15"
type input "[DATE]"
type input "Amarina Ferreira de Oliveira"
type input "(82) 9627-9250"
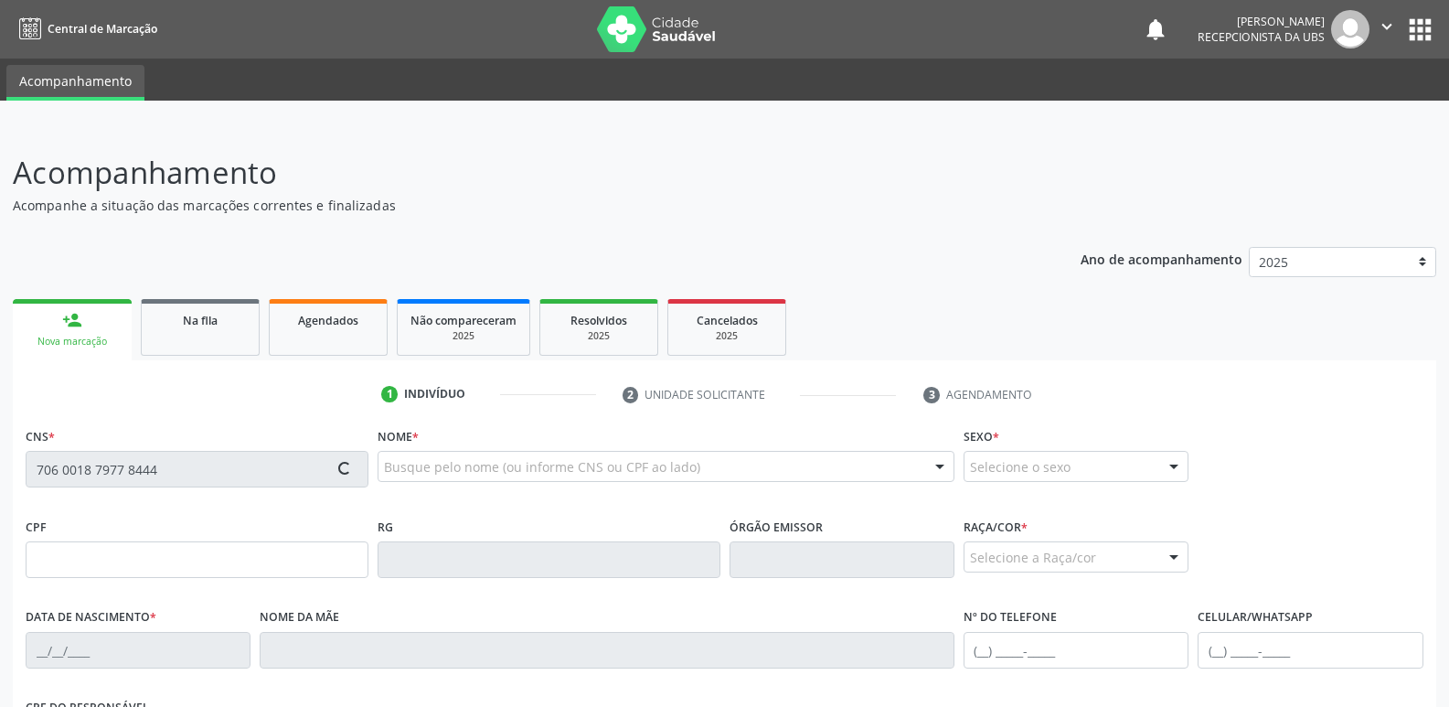
type input "24"
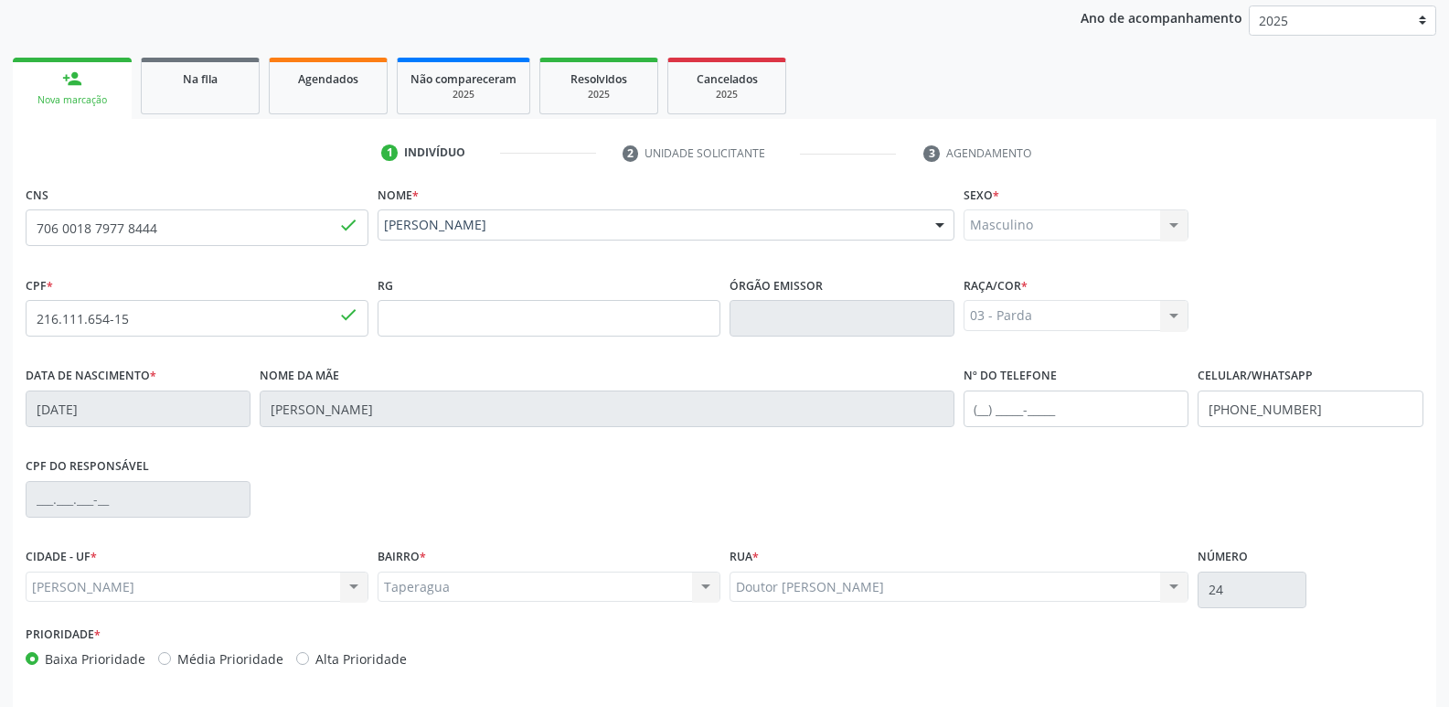
scroll to position [310, 0]
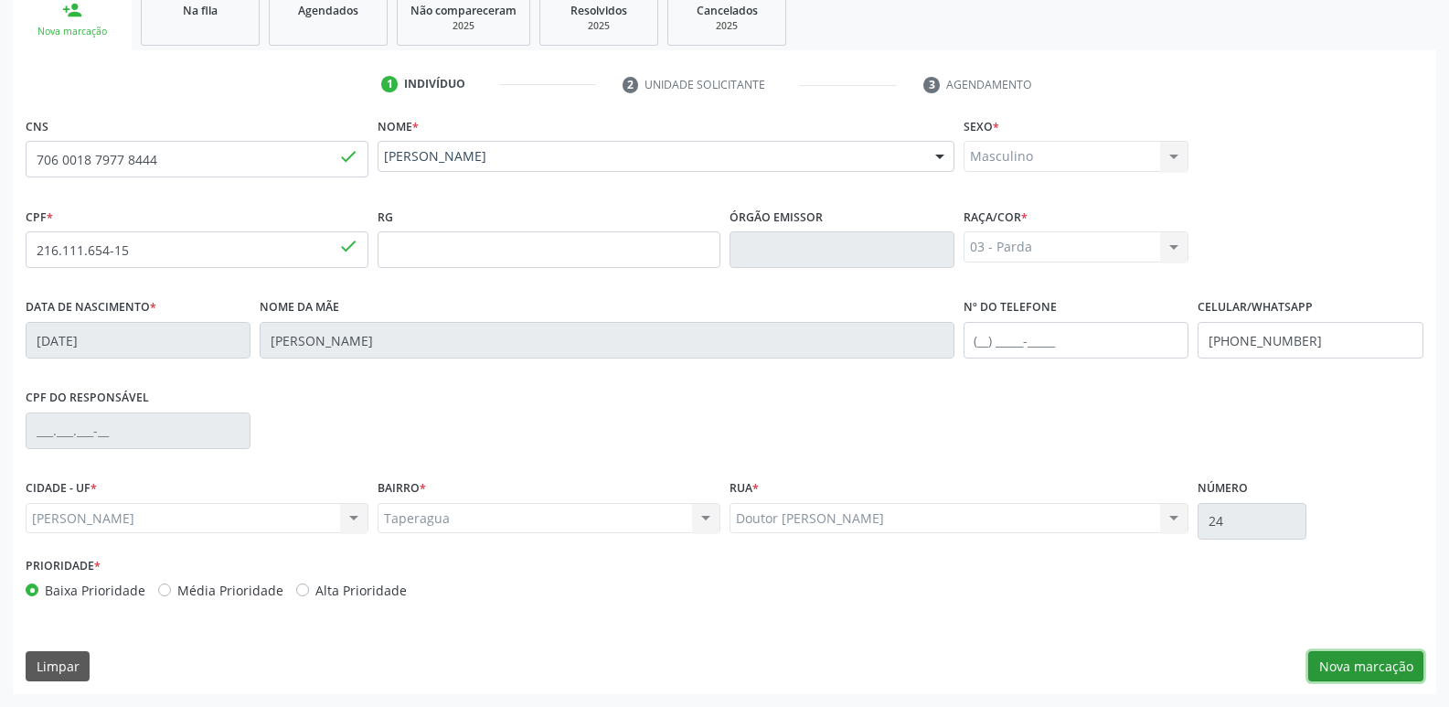
click at [1356, 662] on button "Nova marcação" at bounding box center [1365, 666] width 115 height 31
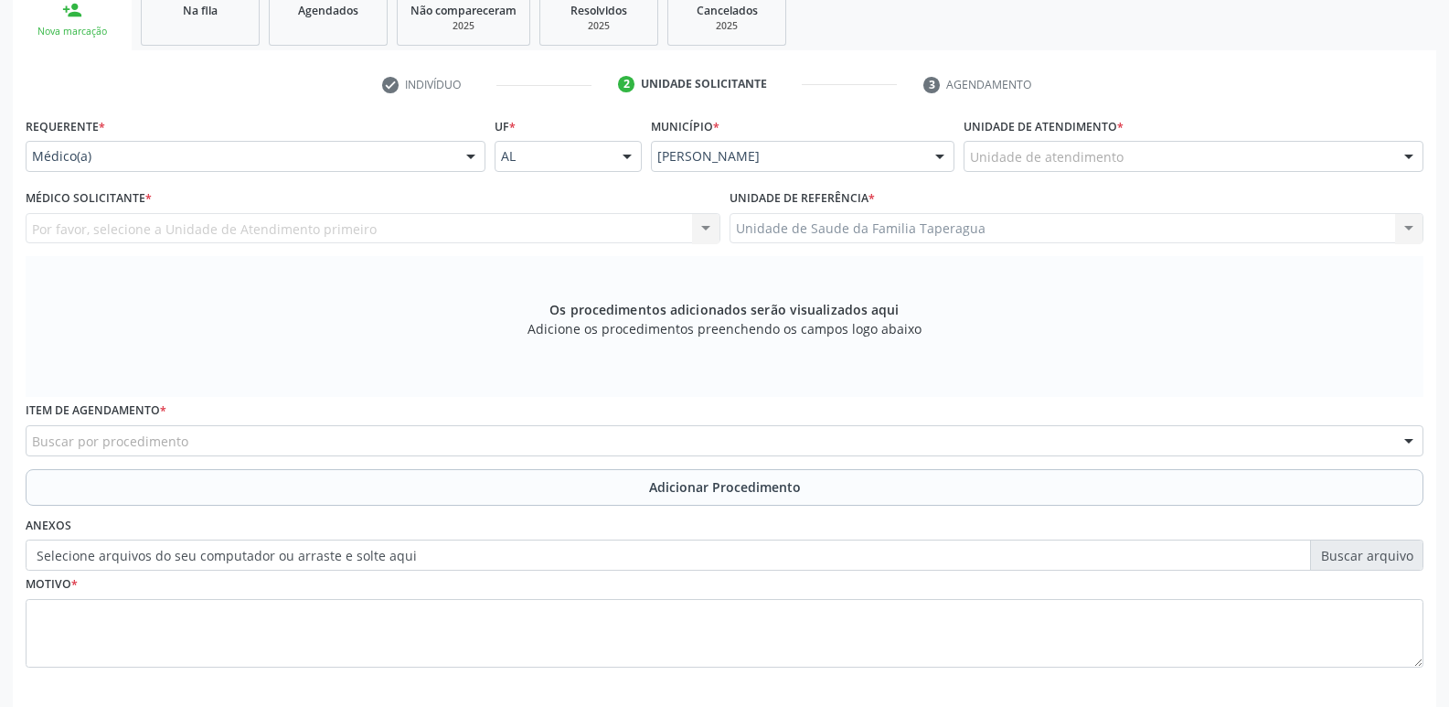
click at [1218, 147] on div "Unidade de atendimento" at bounding box center [1194, 156] width 460 height 31
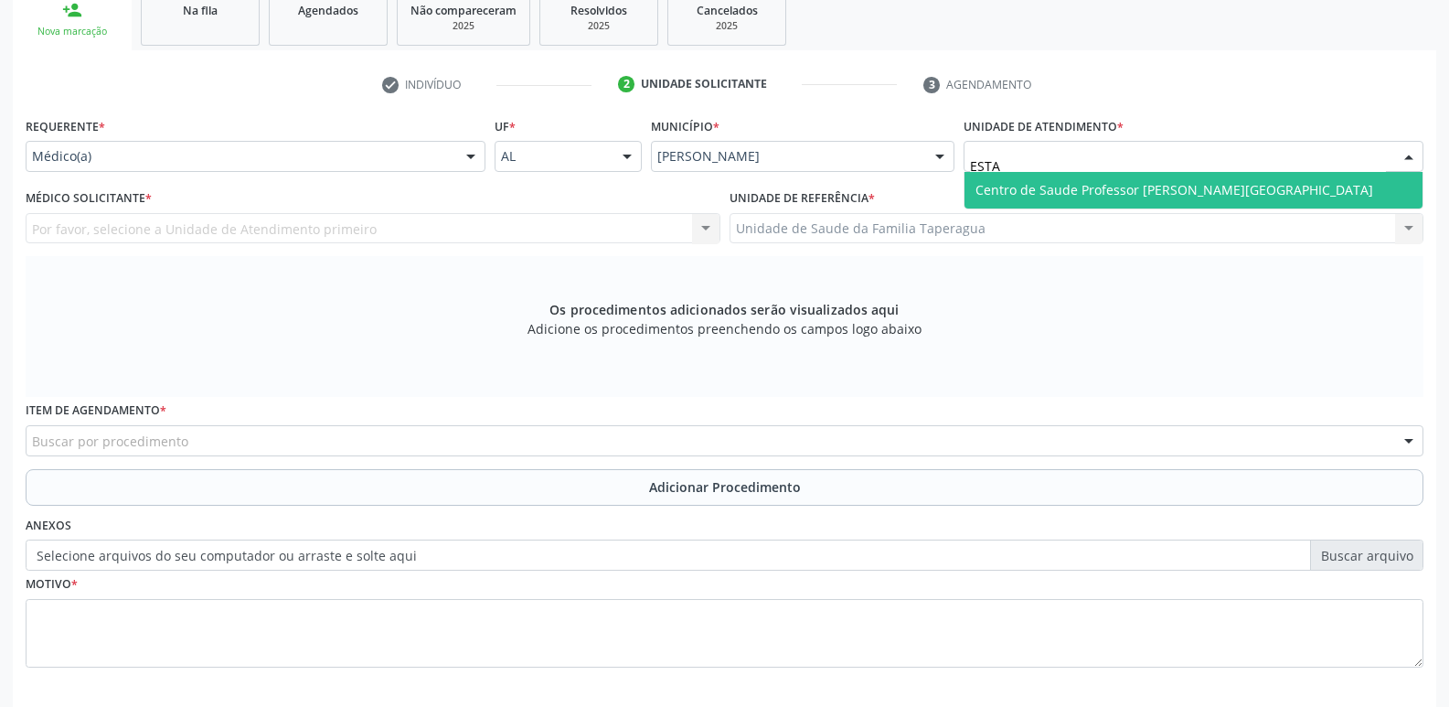
type input "ESTAC"
click at [1216, 185] on span "Centro de Saude Professor [PERSON_NAME][GEOGRAPHIC_DATA]" at bounding box center [1174, 189] width 398 height 17
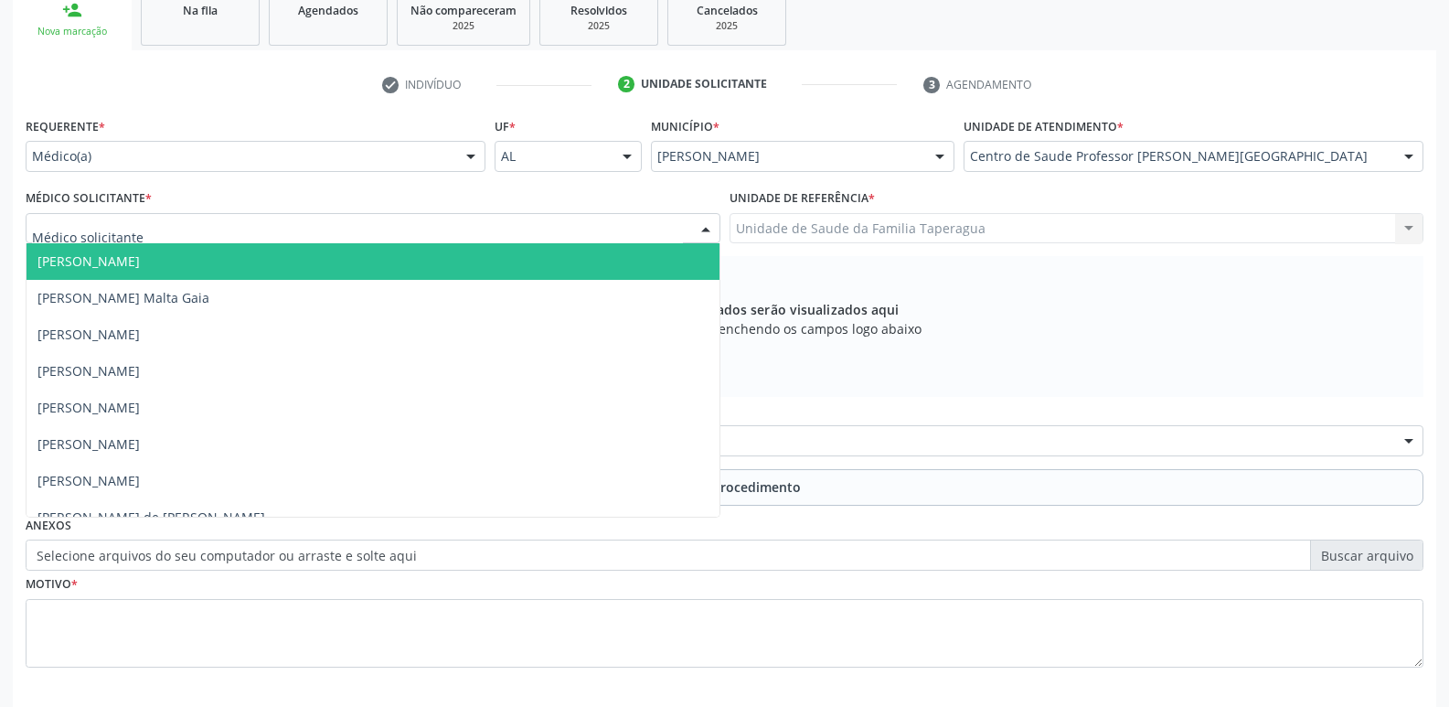
click at [406, 230] on div at bounding box center [373, 228] width 695 height 31
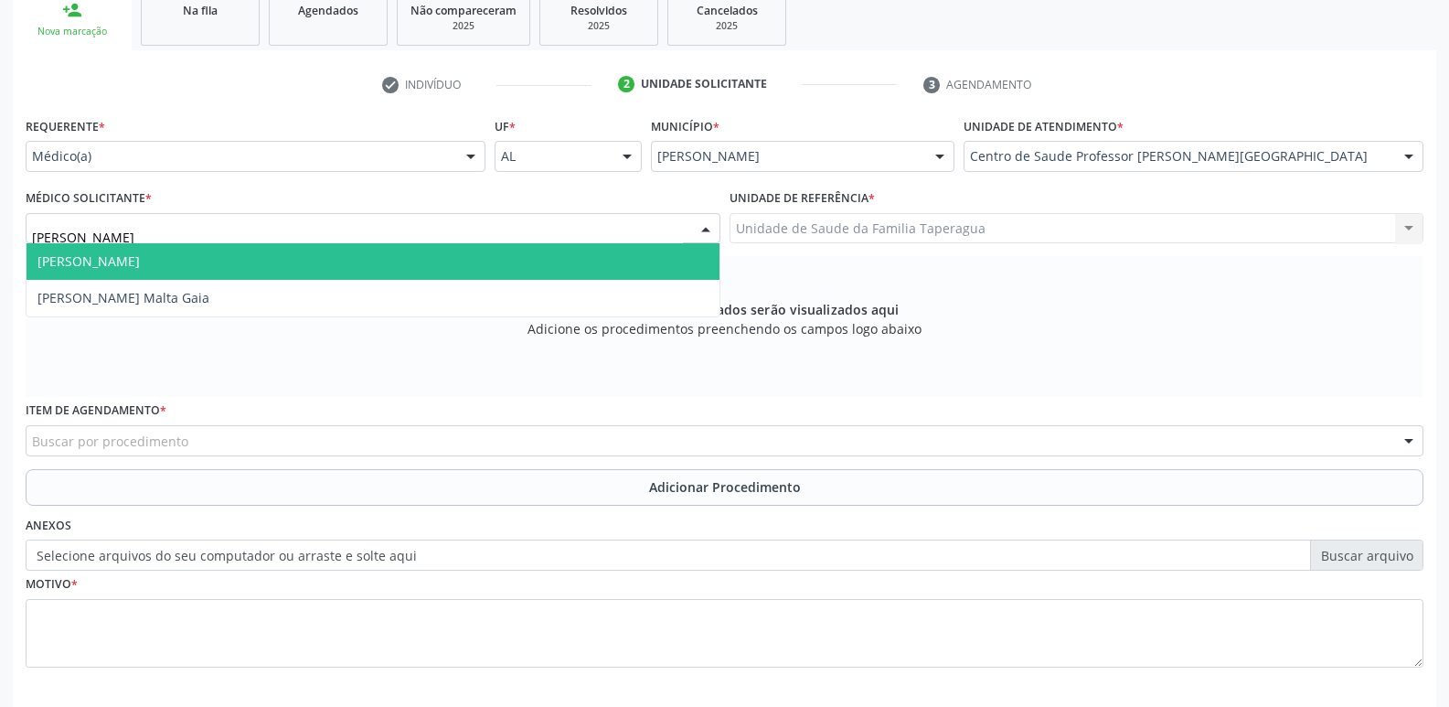
type input "ALEXA"
click at [218, 261] on span "Alexandre Lima Malta Gaia" at bounding box center [373, 261] width 693 height 37
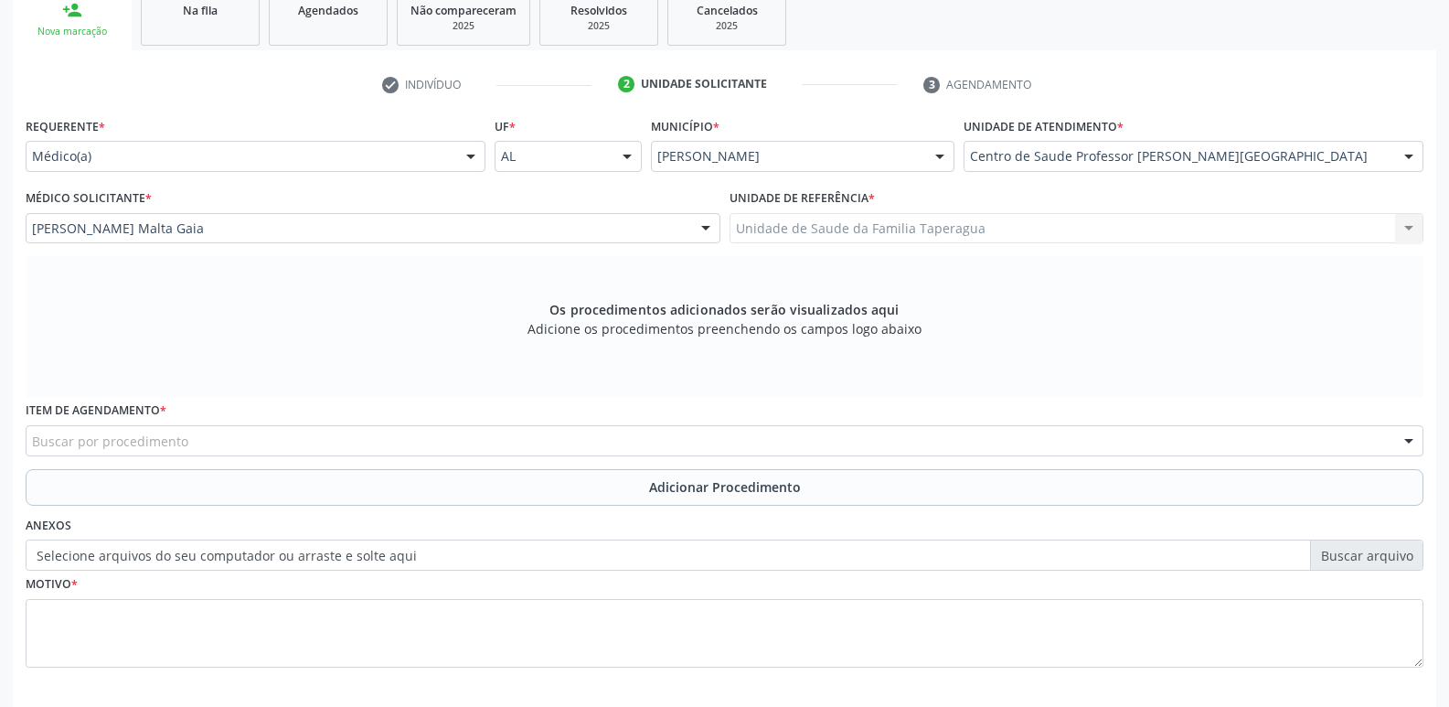
click at [287, 438] on div "Buscar por procedimento" at bounding box center [725, 440] width 1398 height 31
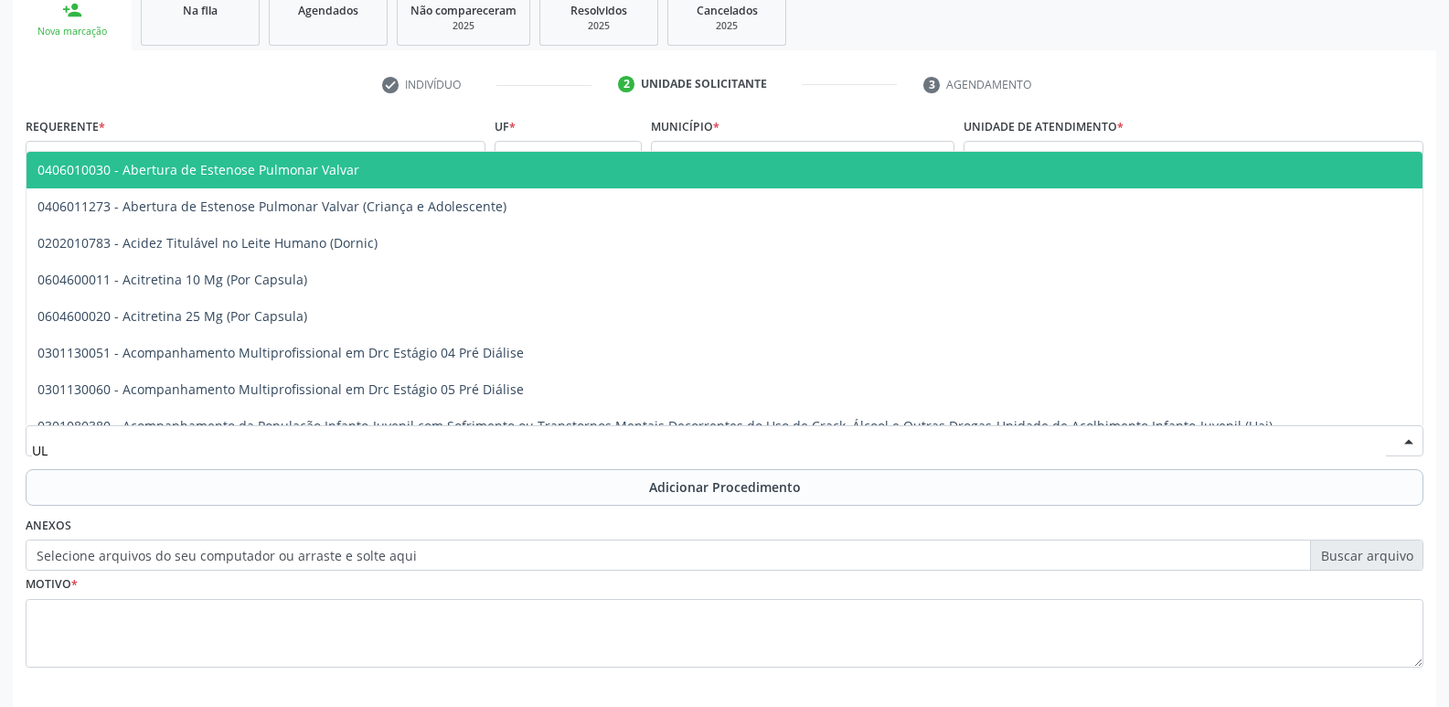
type input "U"
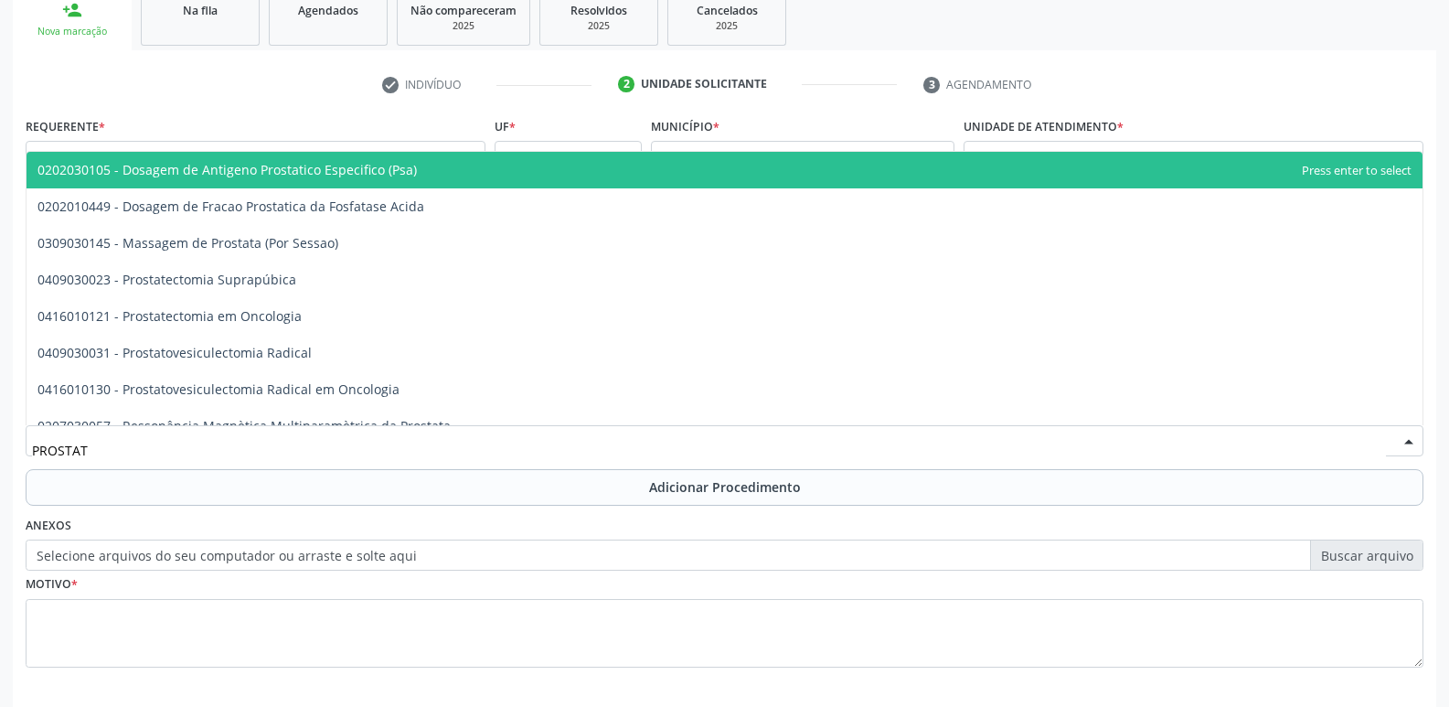
type input "PROSTATA"
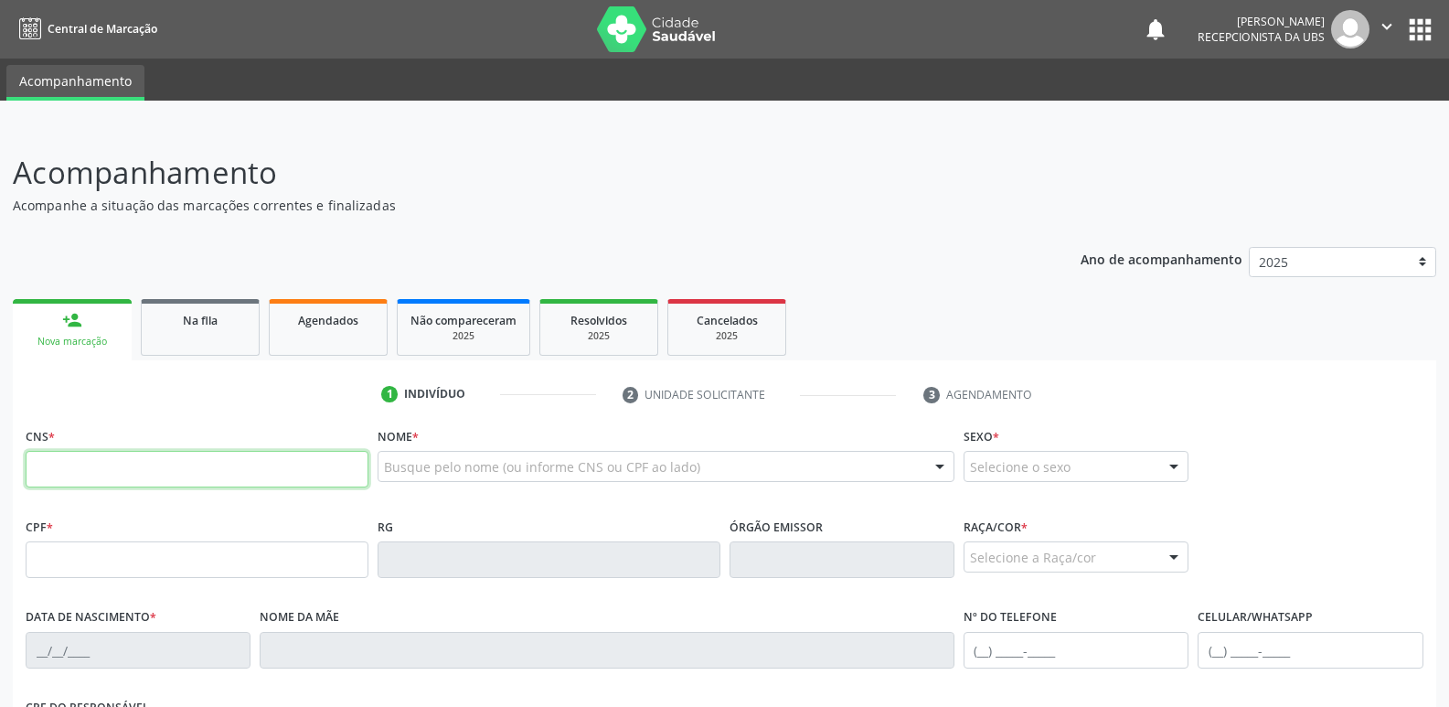
scroll to position [310, 0]
